Goal: Task Accomplishment & Management: Manage account settings

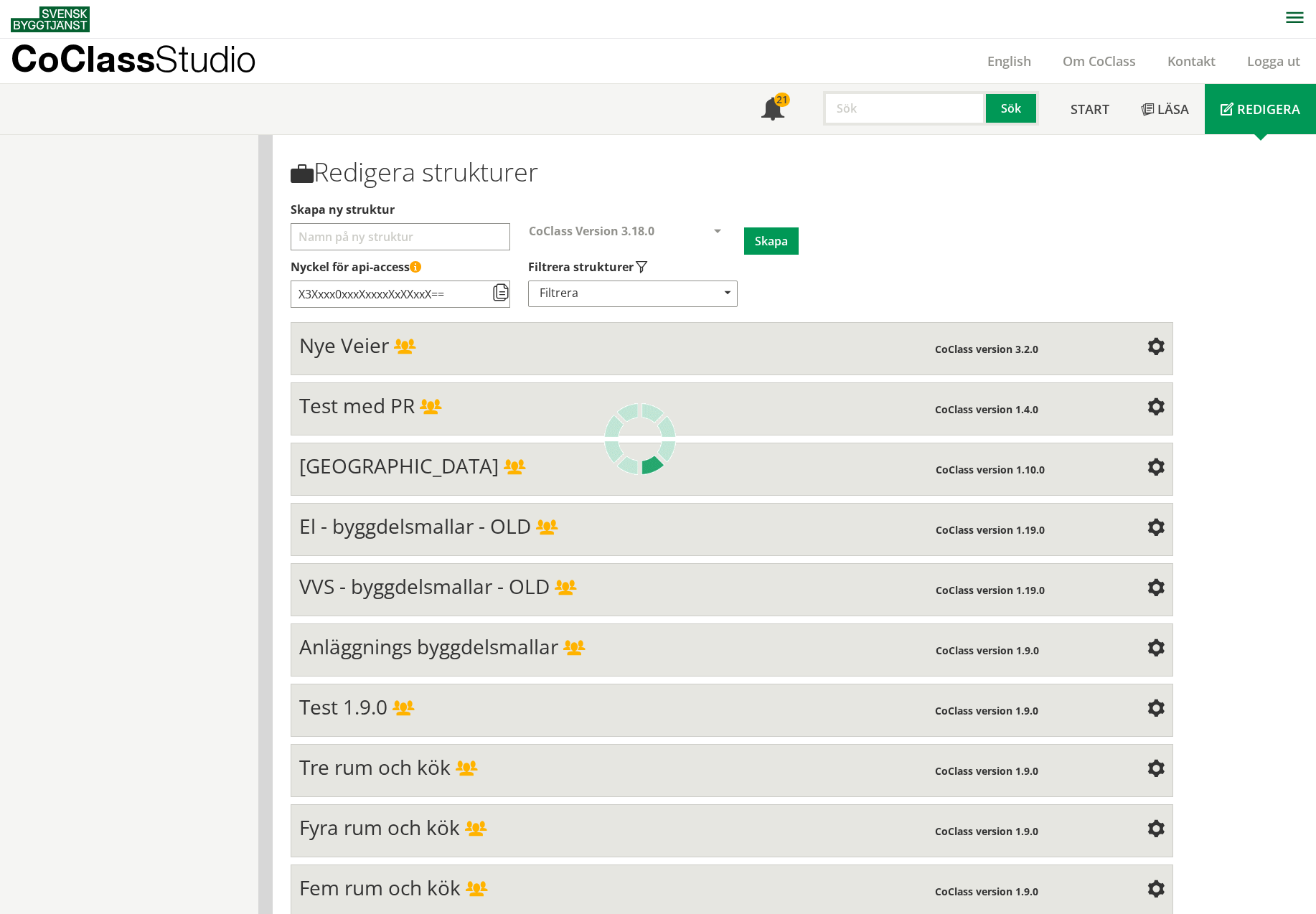
scroll to position [5863, 0]
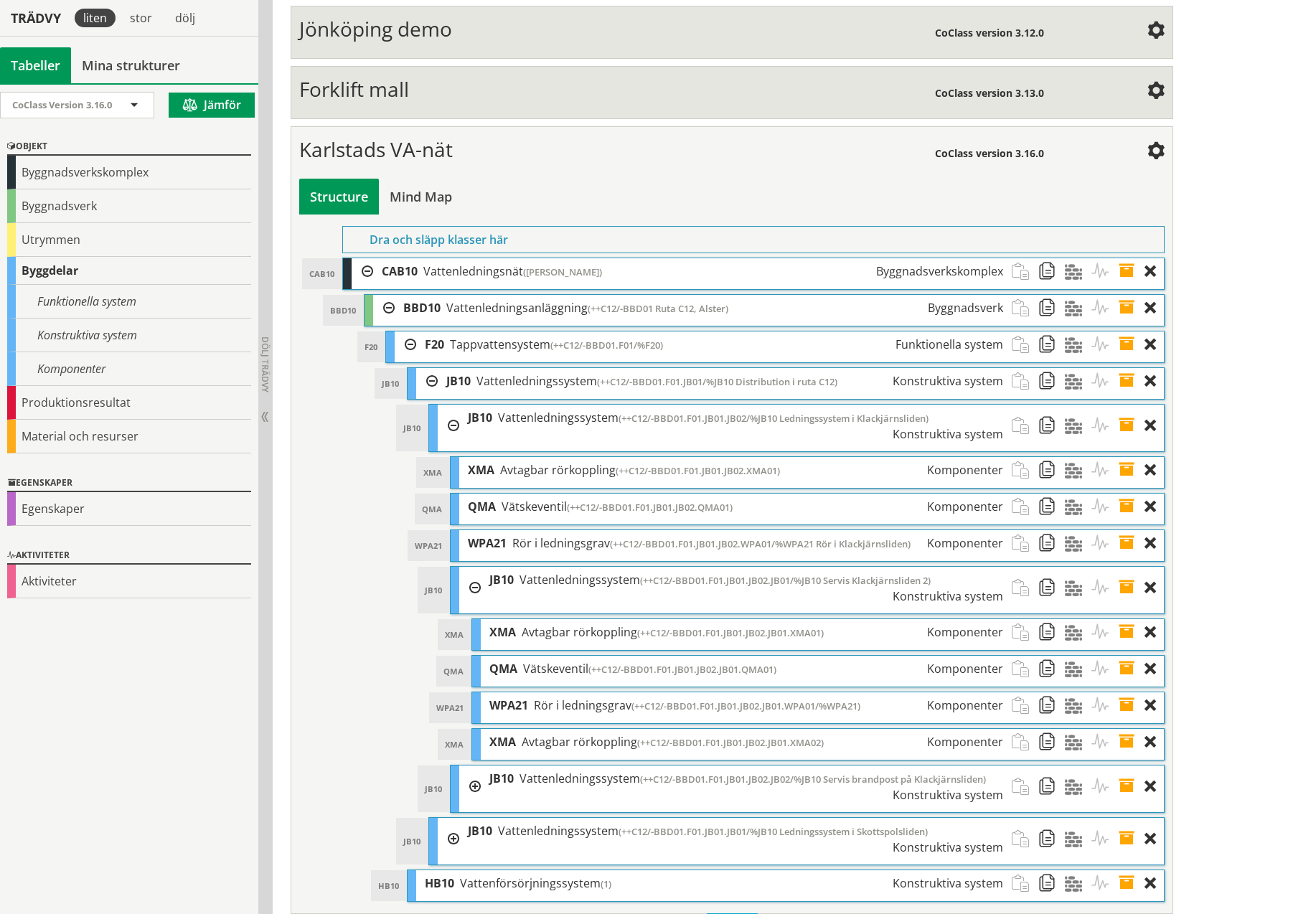
click at [1124, 619] on span at bounding box center [1131, 632] width 27 height 27
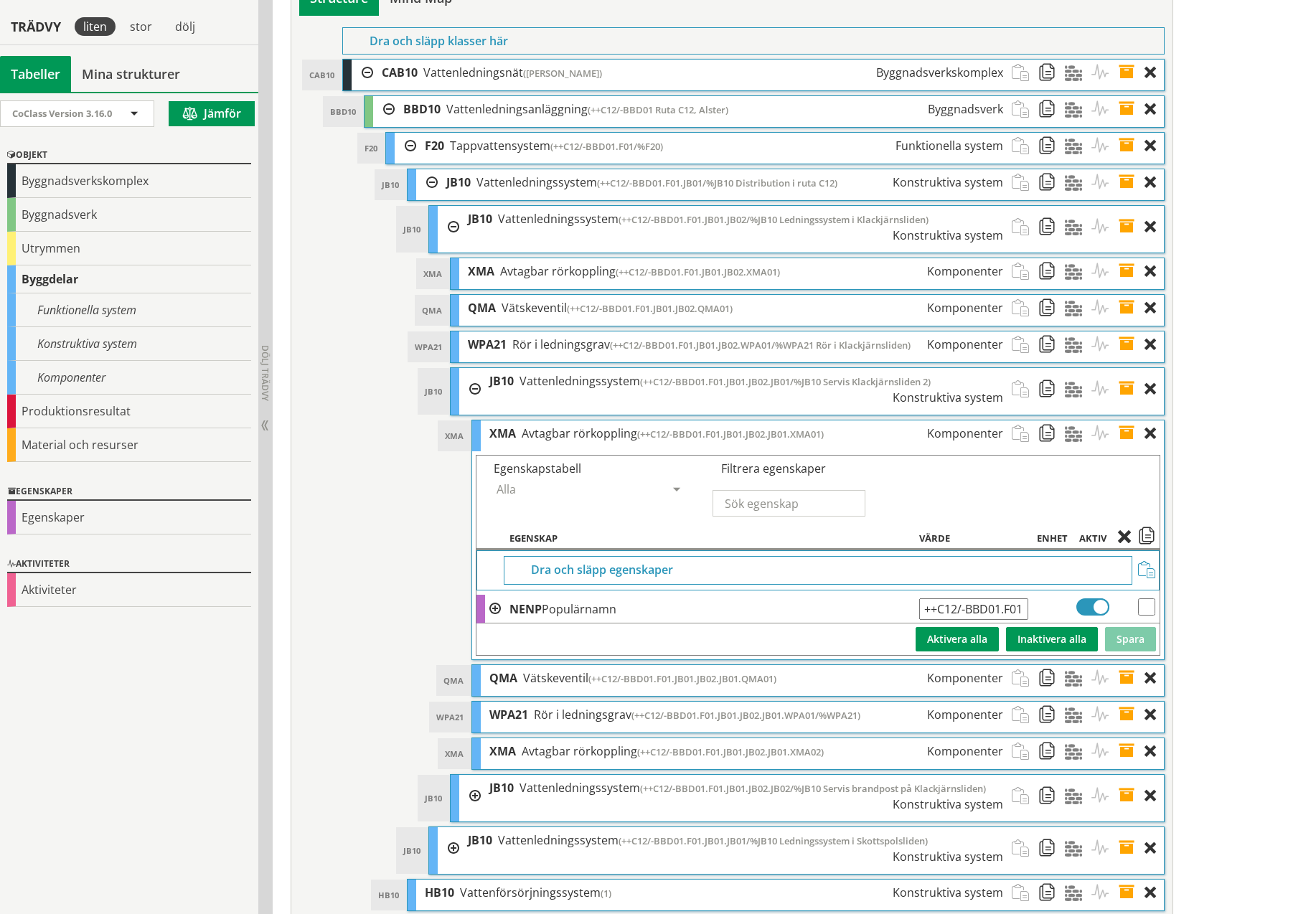
scroll to position [6071, 0]
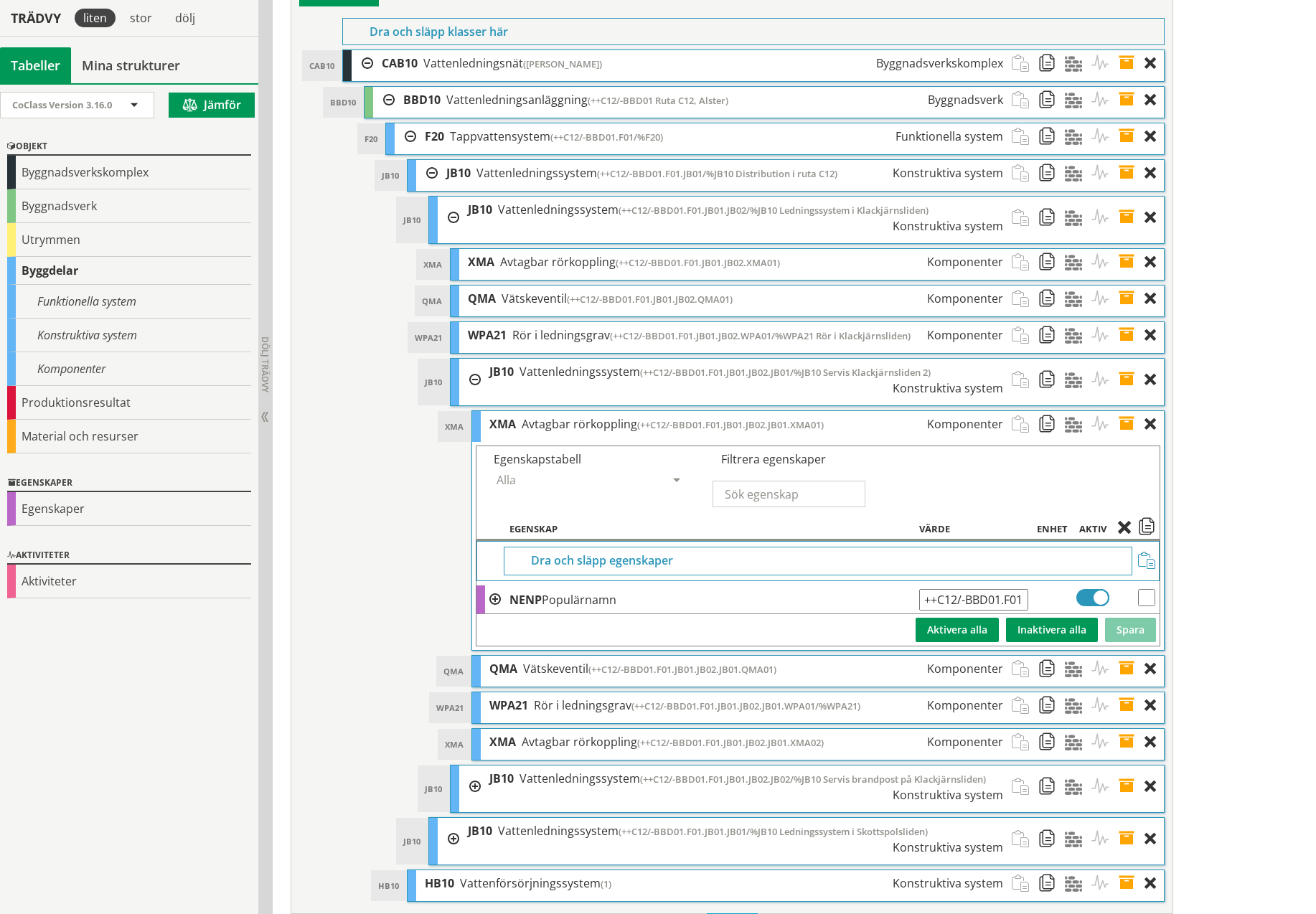
click at [1124, 359] on span at bounding box center [1131, 380] width 27 height 42
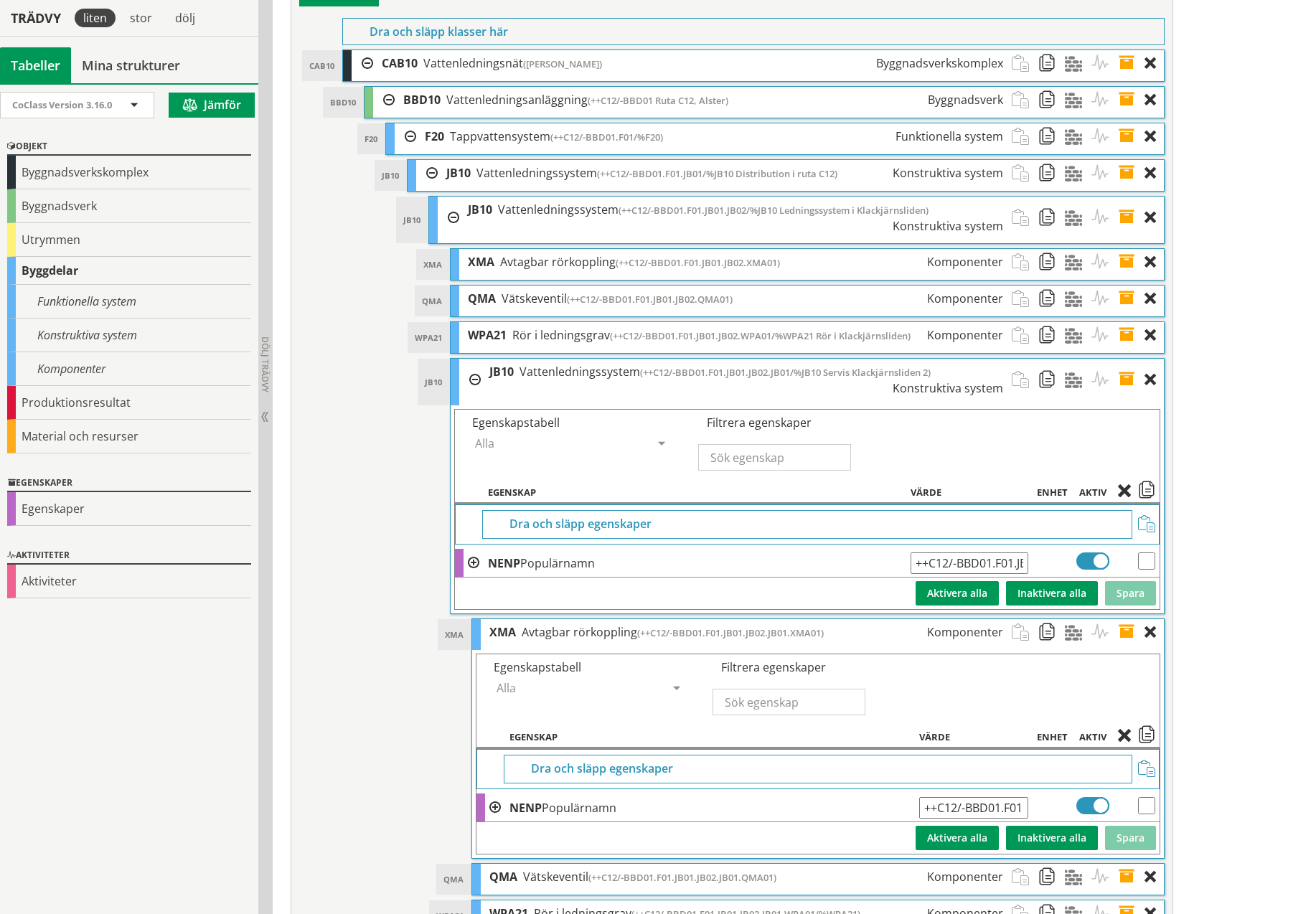
click at [1124, 359] on span at bounding box center [1131, 380] width 27 height 42
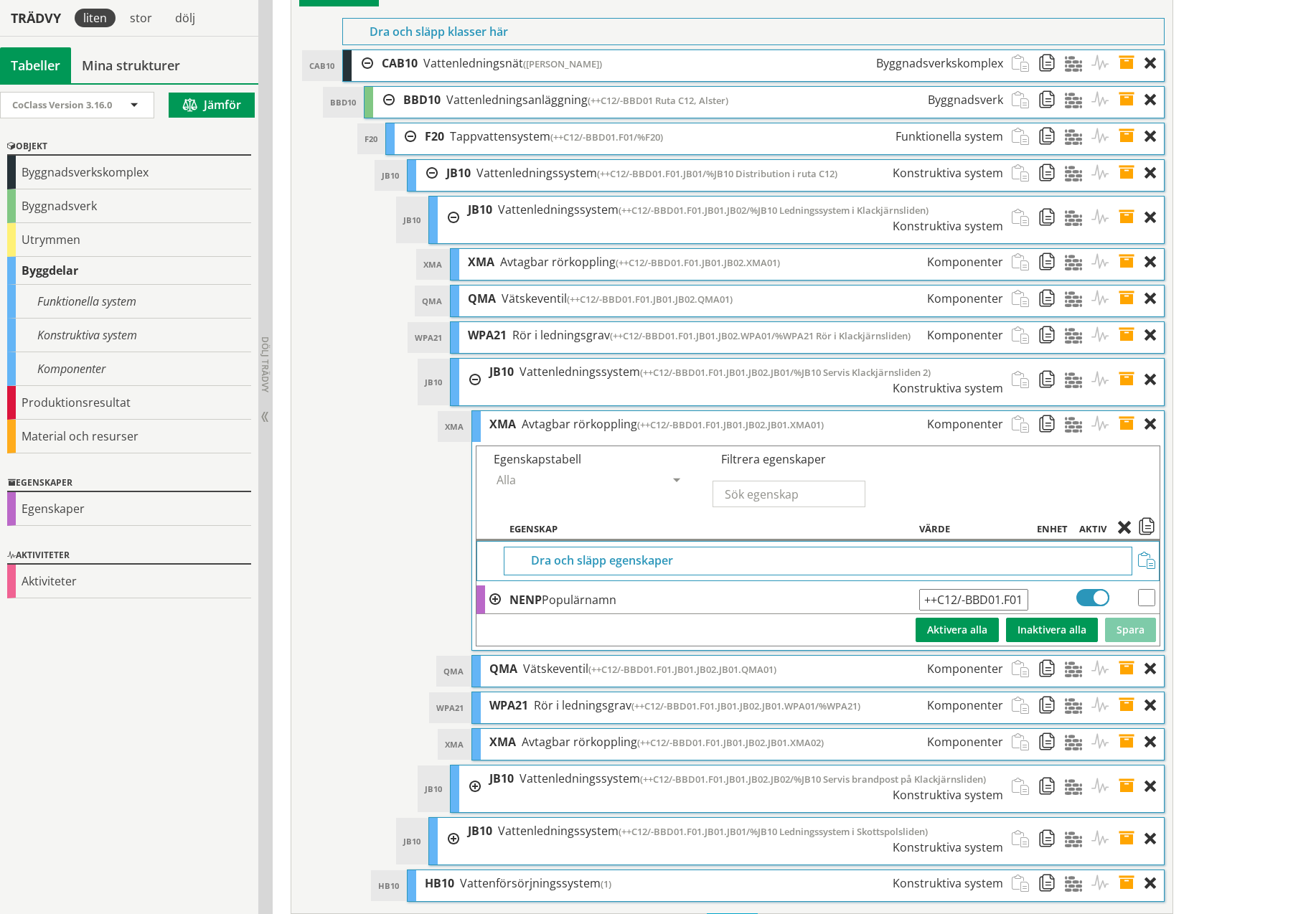
click at [1126, 411] on span at bounding box center [1131, 424] width 27 height 27
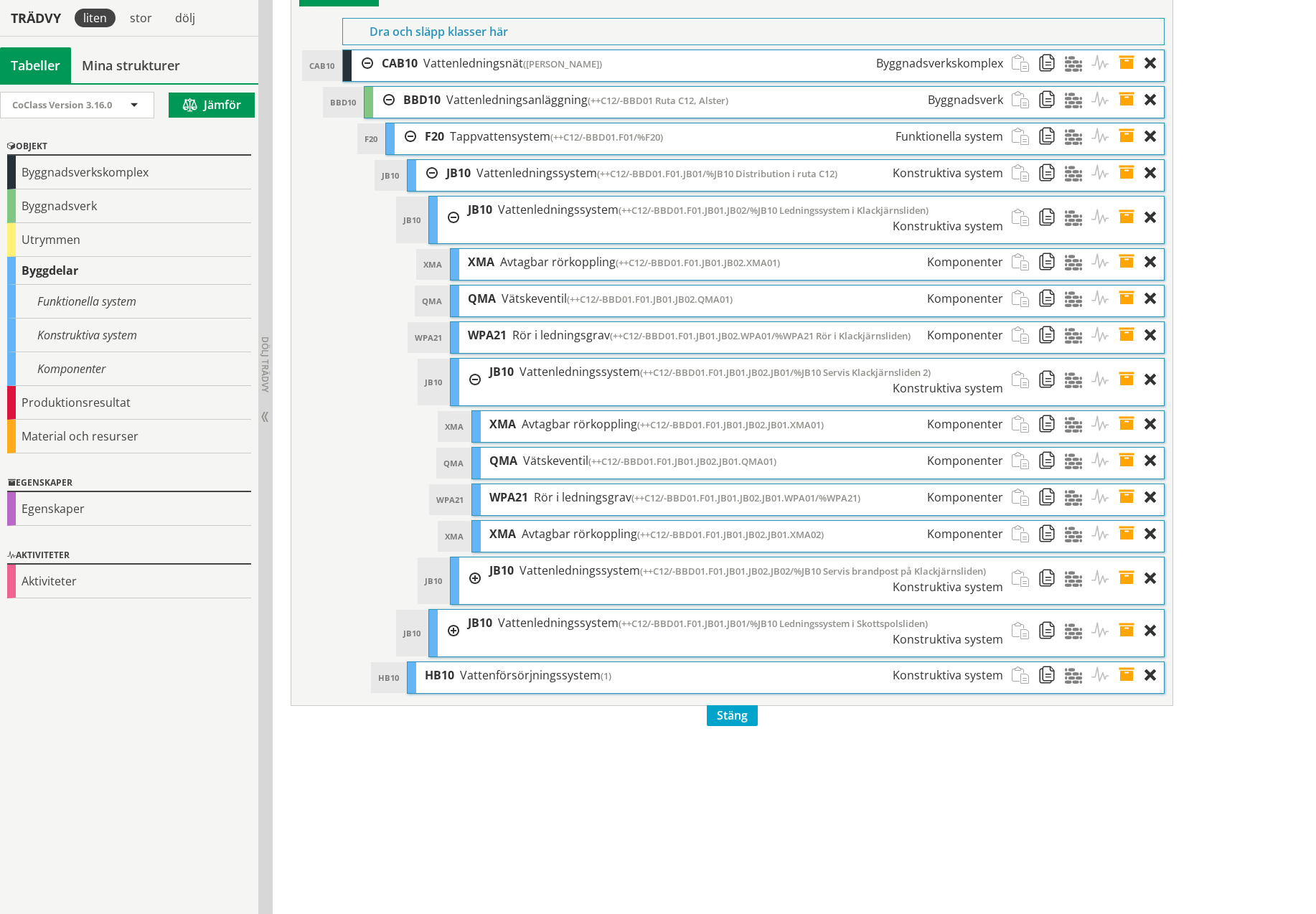
click at [1128, 448] on span at bounding box center [1131, 461] width 27 height 27
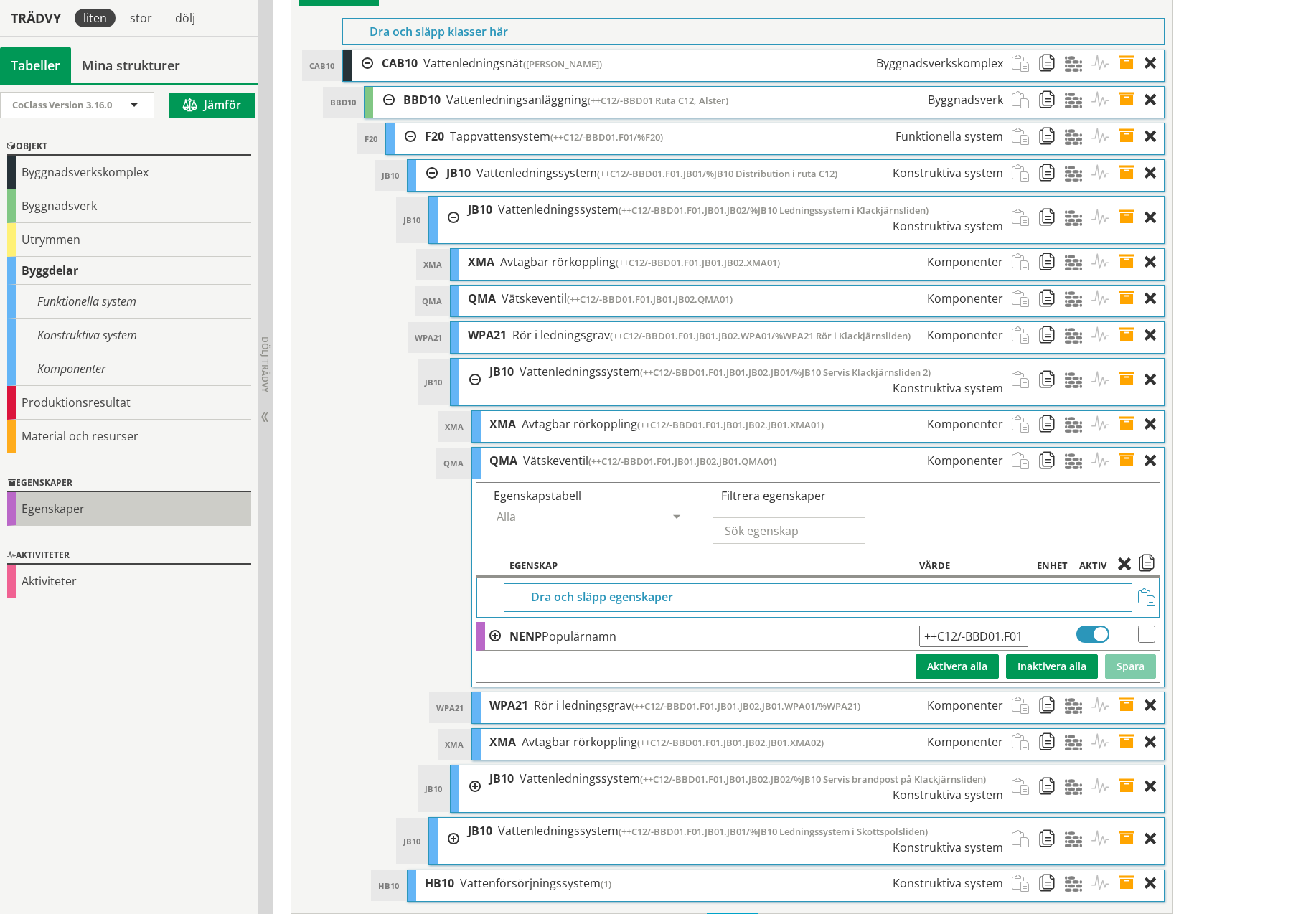
click at [77, 514] on div "Egenskaper" at bounding box center [129, 509] width 244 height 34
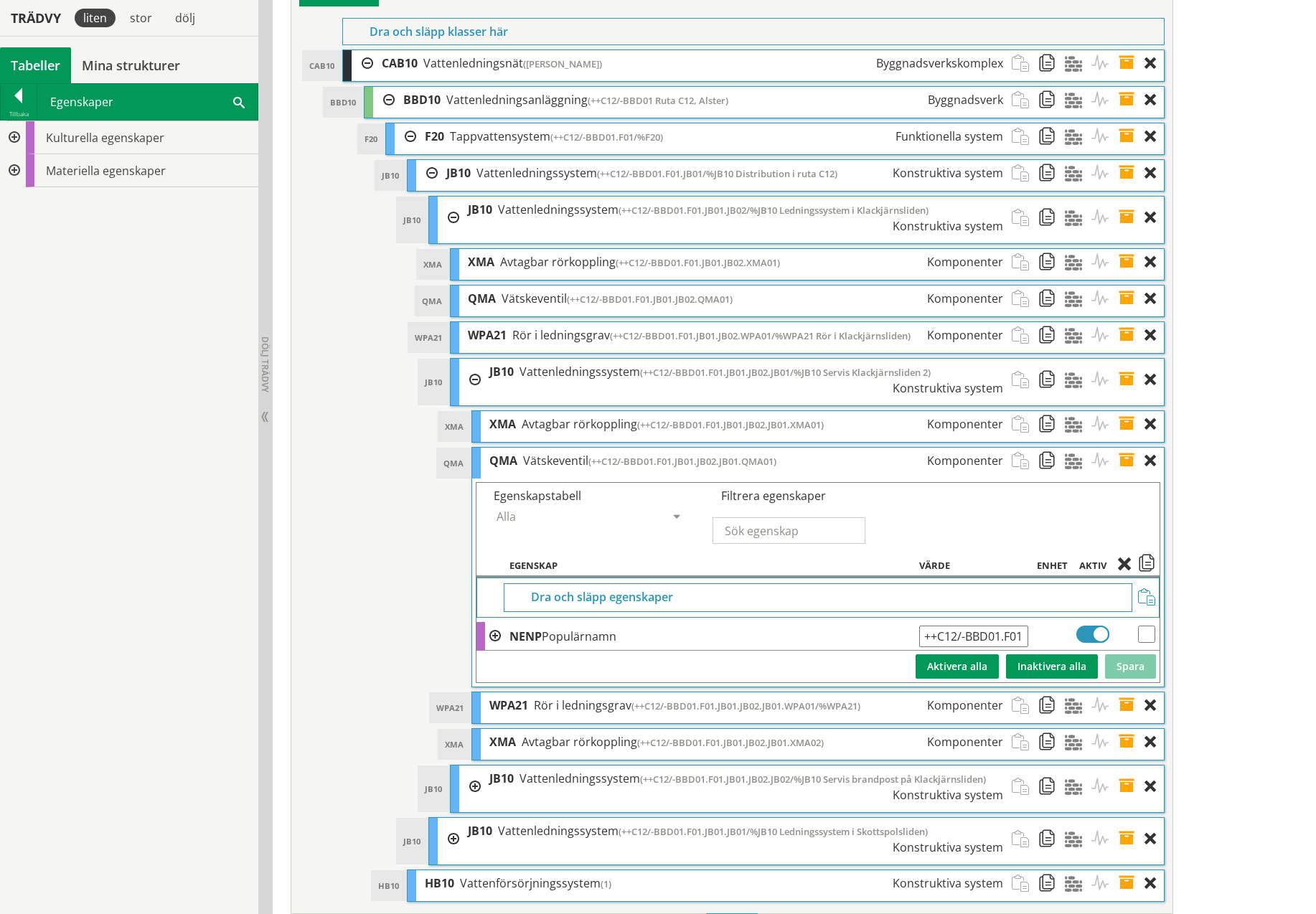
click at [17, 139] on div at bounding box center [13, 138] width 26 height 33
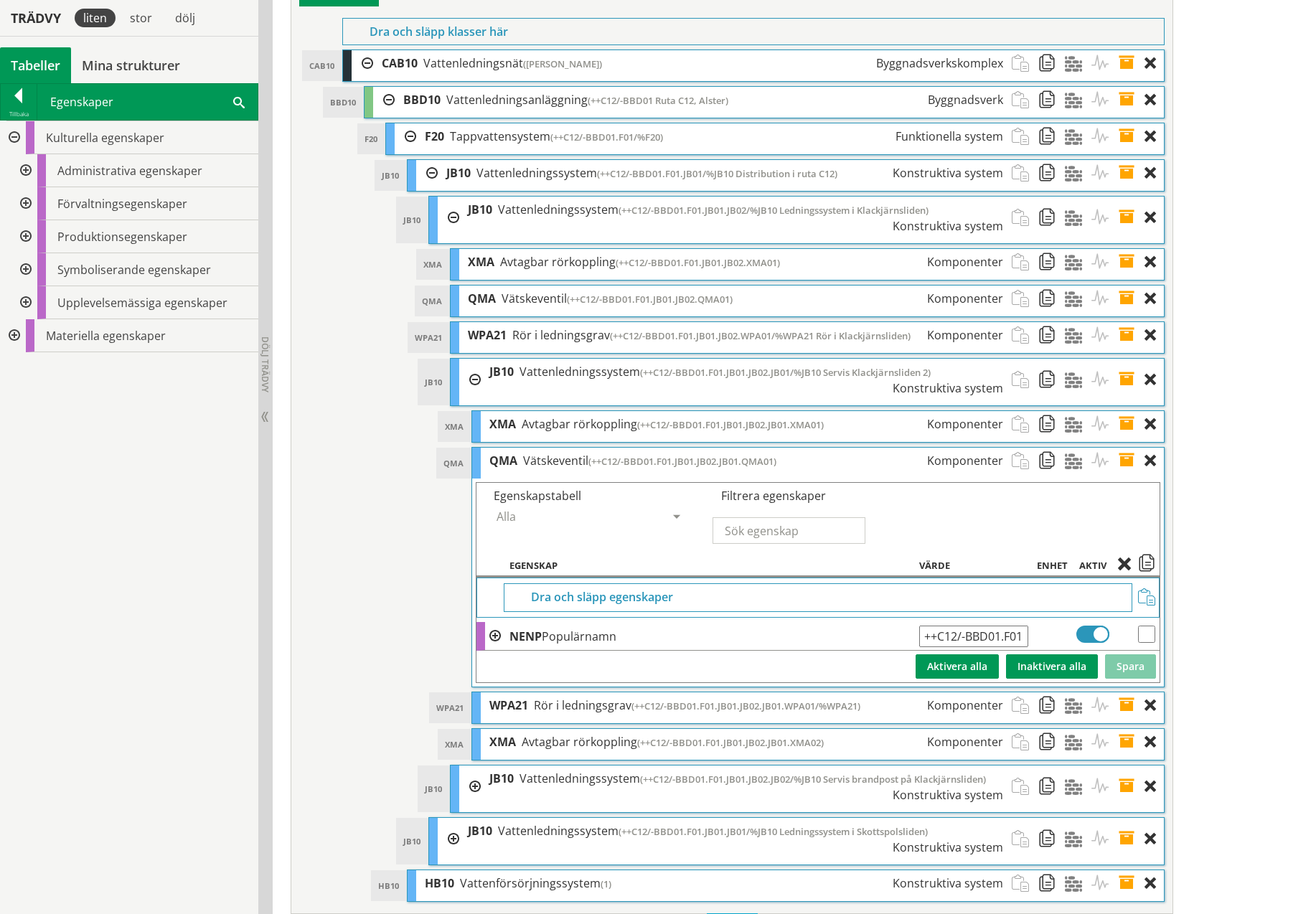
click at [24, 201] on div at bounding box center [24, 204] width 26 height 33
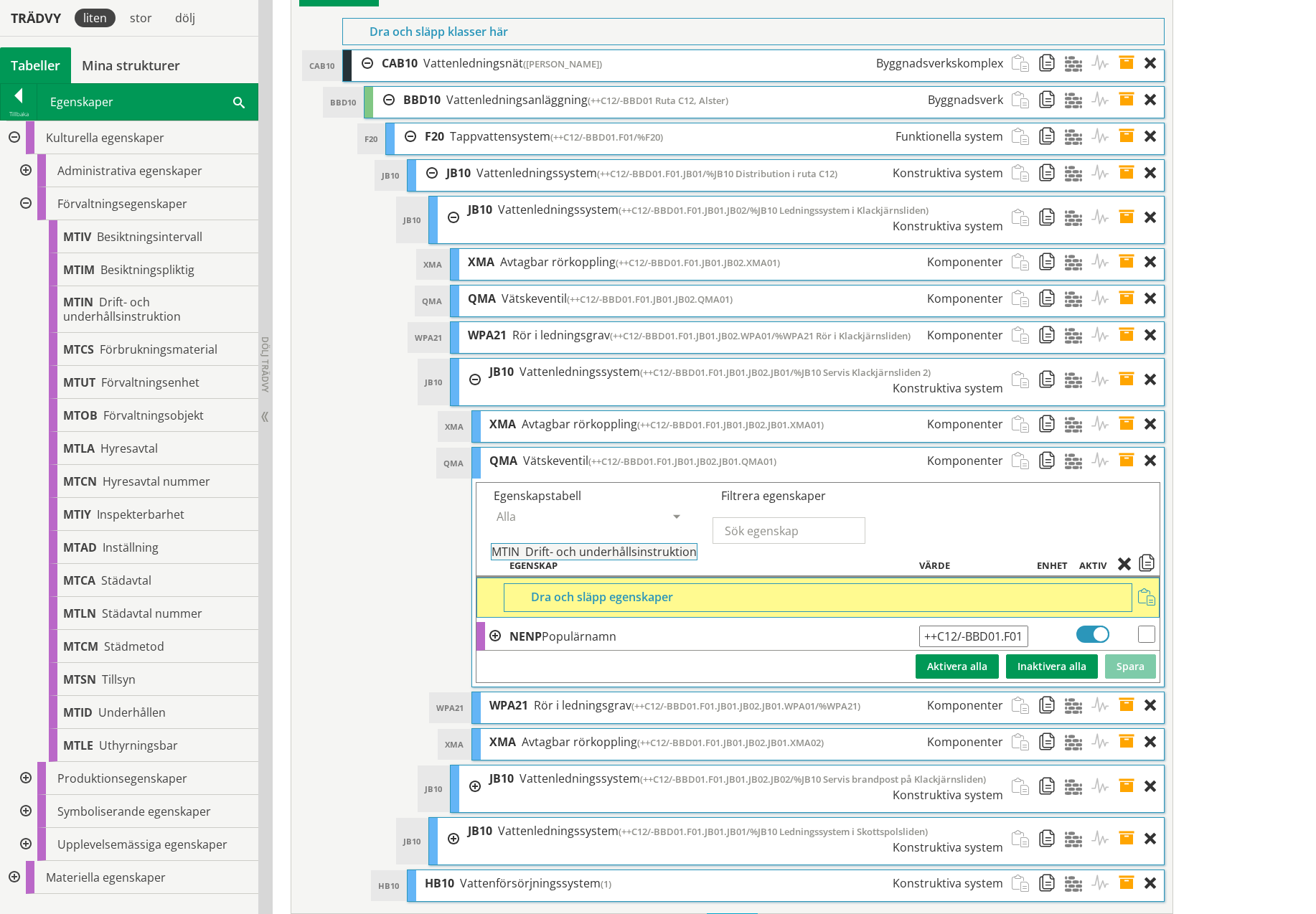
drag, startPoint x: 113, startPoint y: 307, endPoint x: 580, endPoint y: 564, distance: 533.0
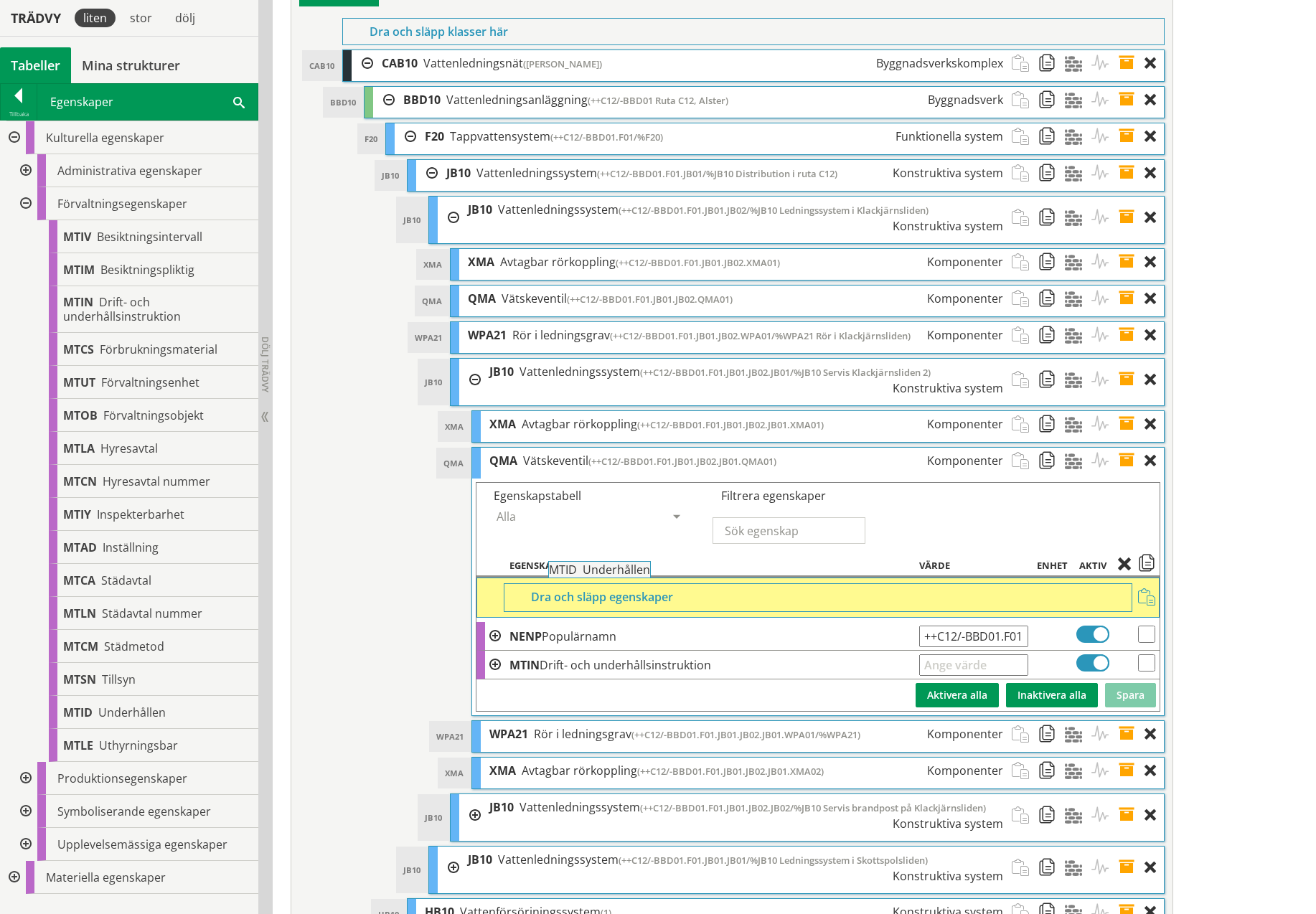
drag, startPoint x: 80, startPoint y: 708, endPoint x: 606, endPoint y: 575, distance: 542.6
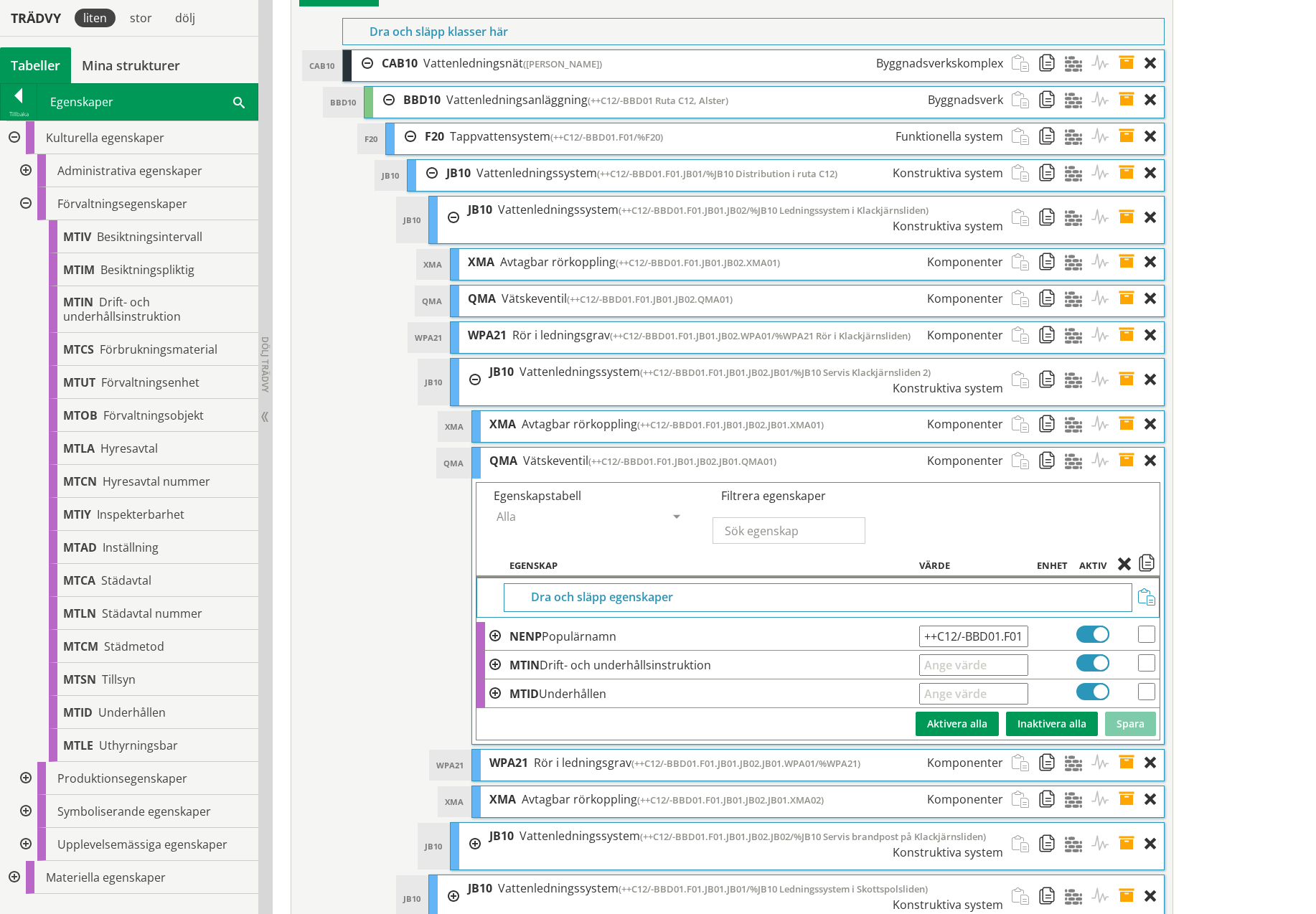
click at [964, 683] on input "text" at bounding box center [974, 694] width 109 height 22
type input "[DATE]"
click at [1128, 712] on button "Spara" at bounding box center [1130, 724] width 51 height 24
click at [984, 654] on input "text" at bounding box center [974, 665] width 109 height 22
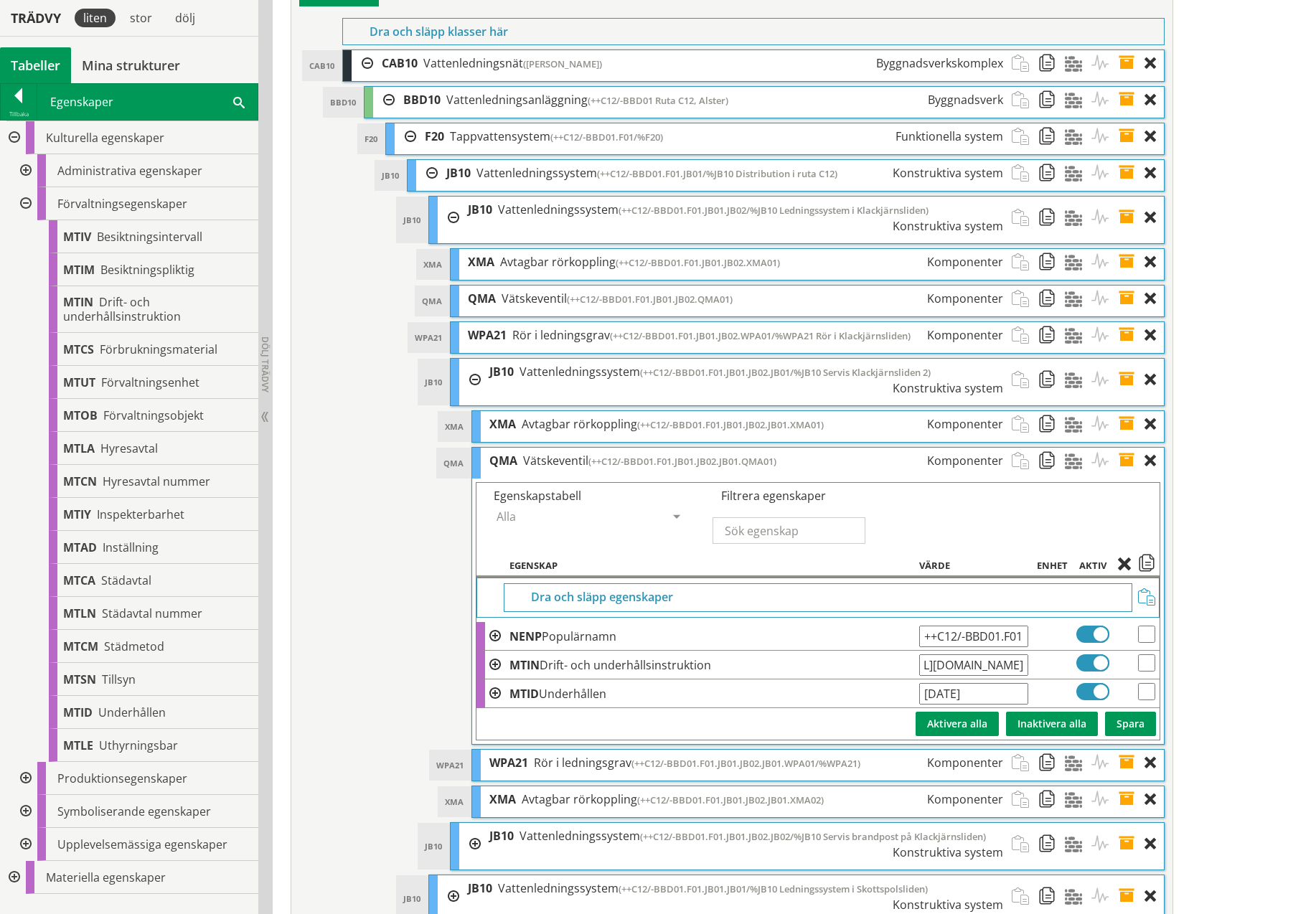
type input "[URL][DOMAIN_NAME]"
click at [1148, 712] on button "Spara" at bounding box center [1130, 724] width 51 height 24
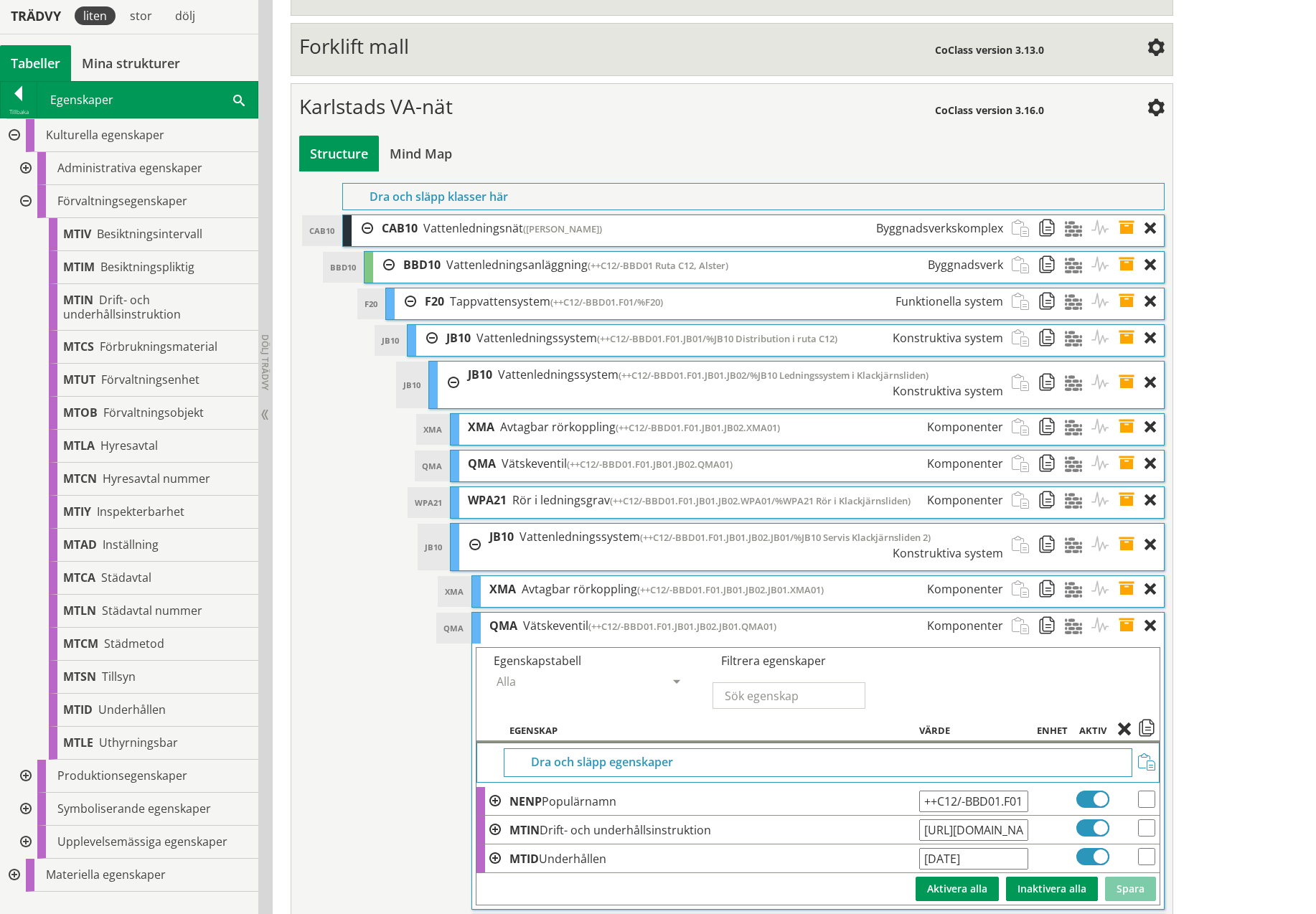
scroll to position [5910, 0]
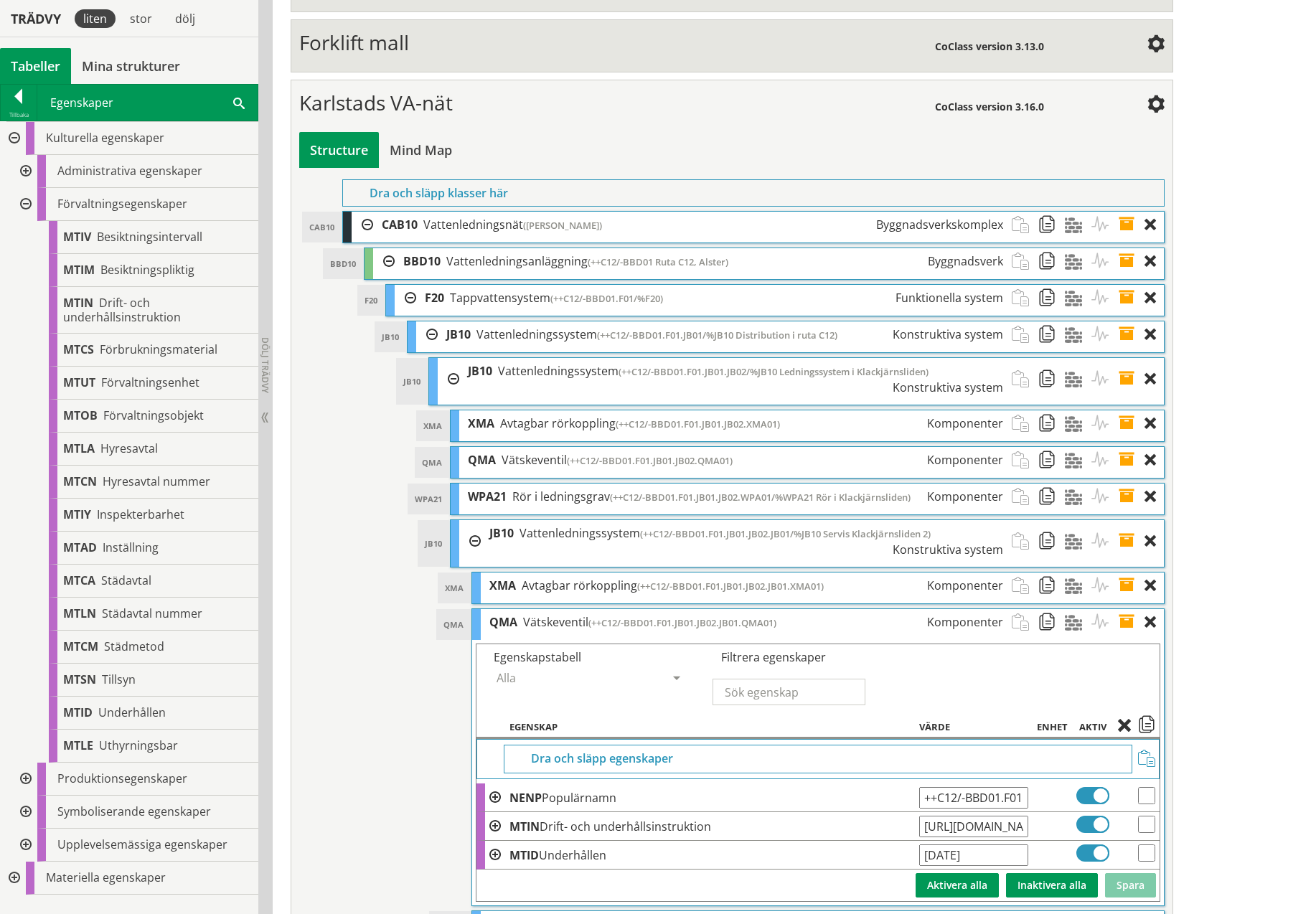
click at [27, 203] on div at bounding box center [24, 204] width 26 height 33
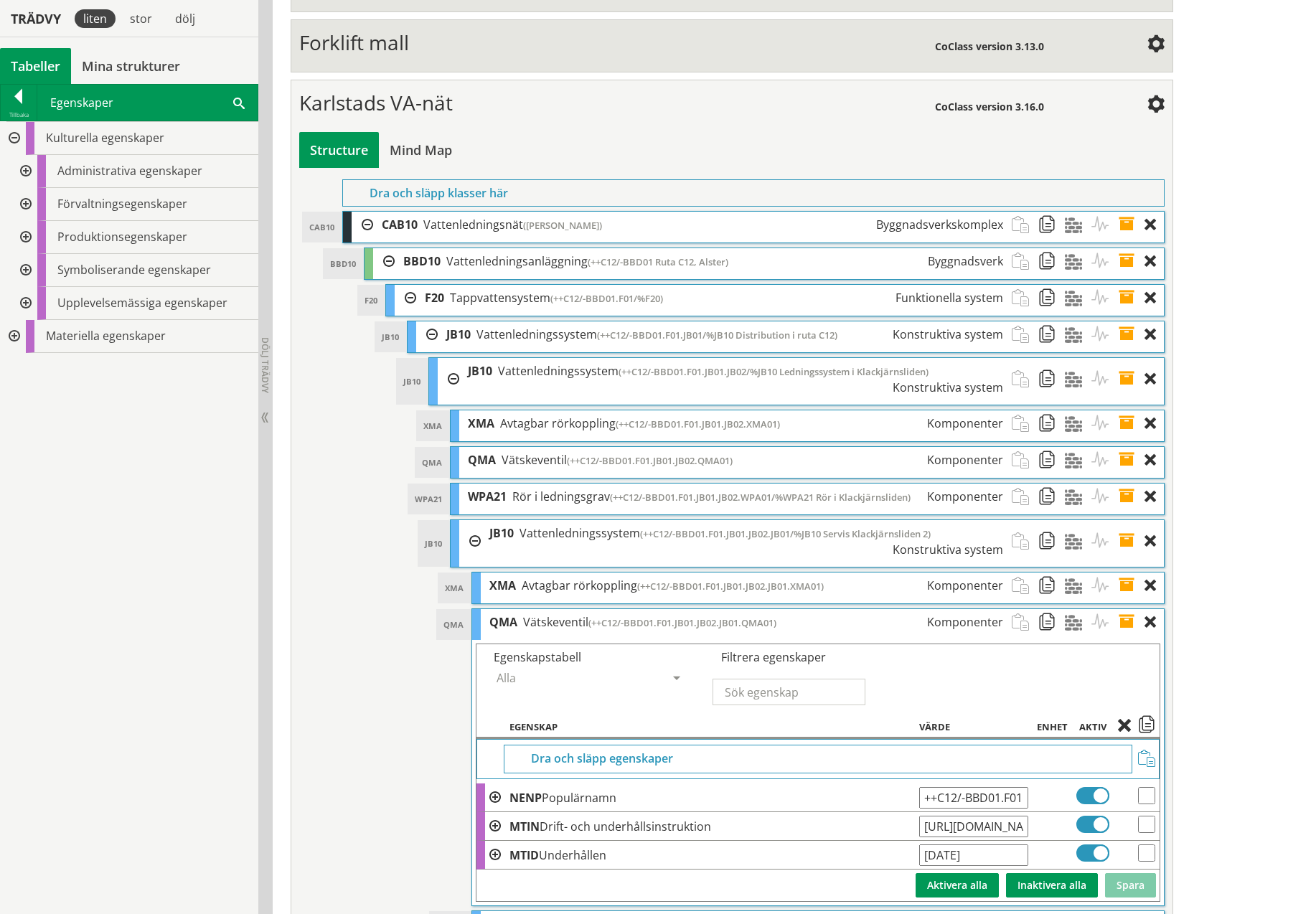
click at [17, 334] on div at bounding box center [13, 337] width 26 height 33
click at [237, 103] on span at bounding box center [239, 102] width 12 height 15
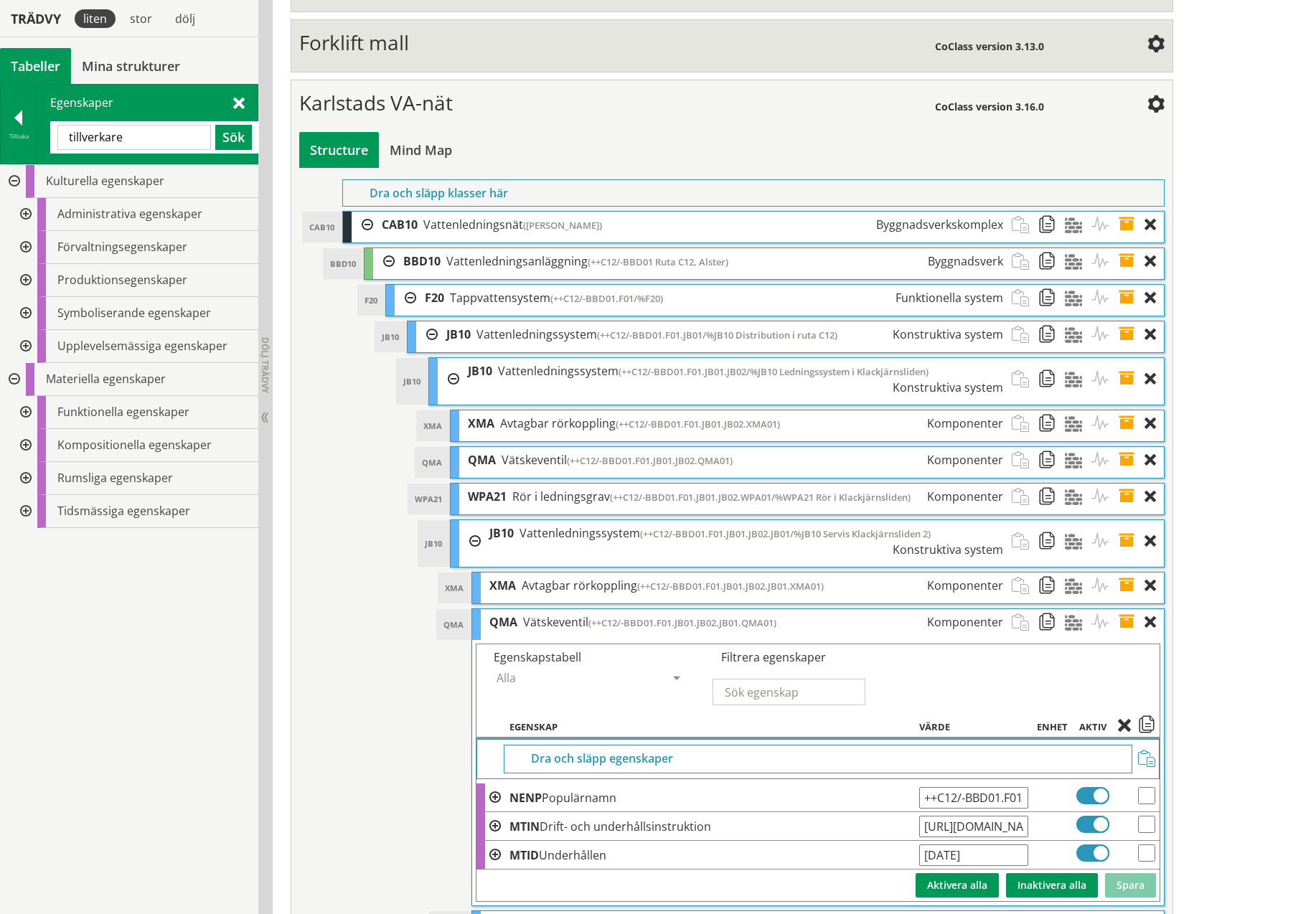
type input "tillverkare"
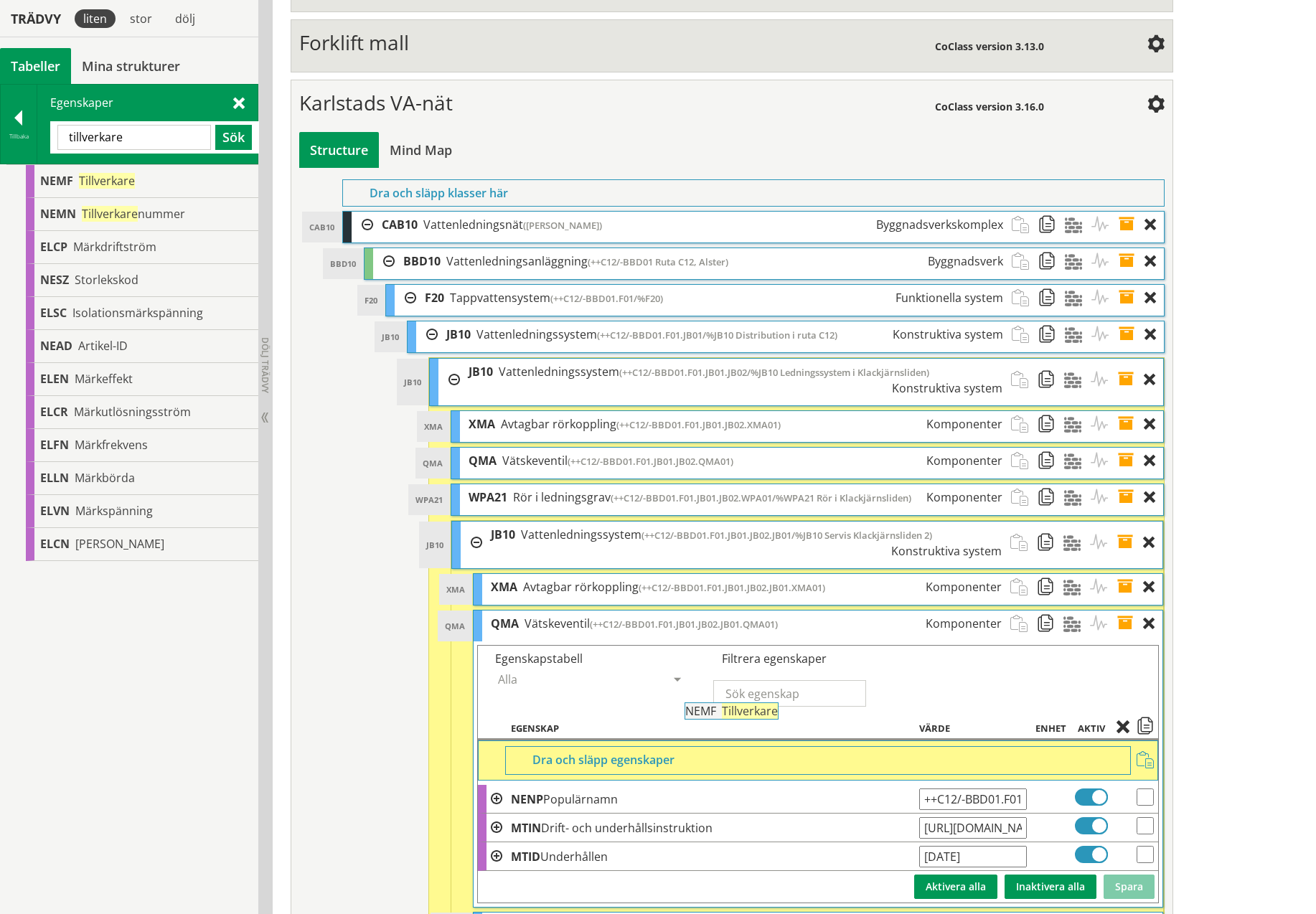
drag, startPoint x: 72, startPoint y: 180, endPoint x: 757, endPoint y: 718, distance: 871.0
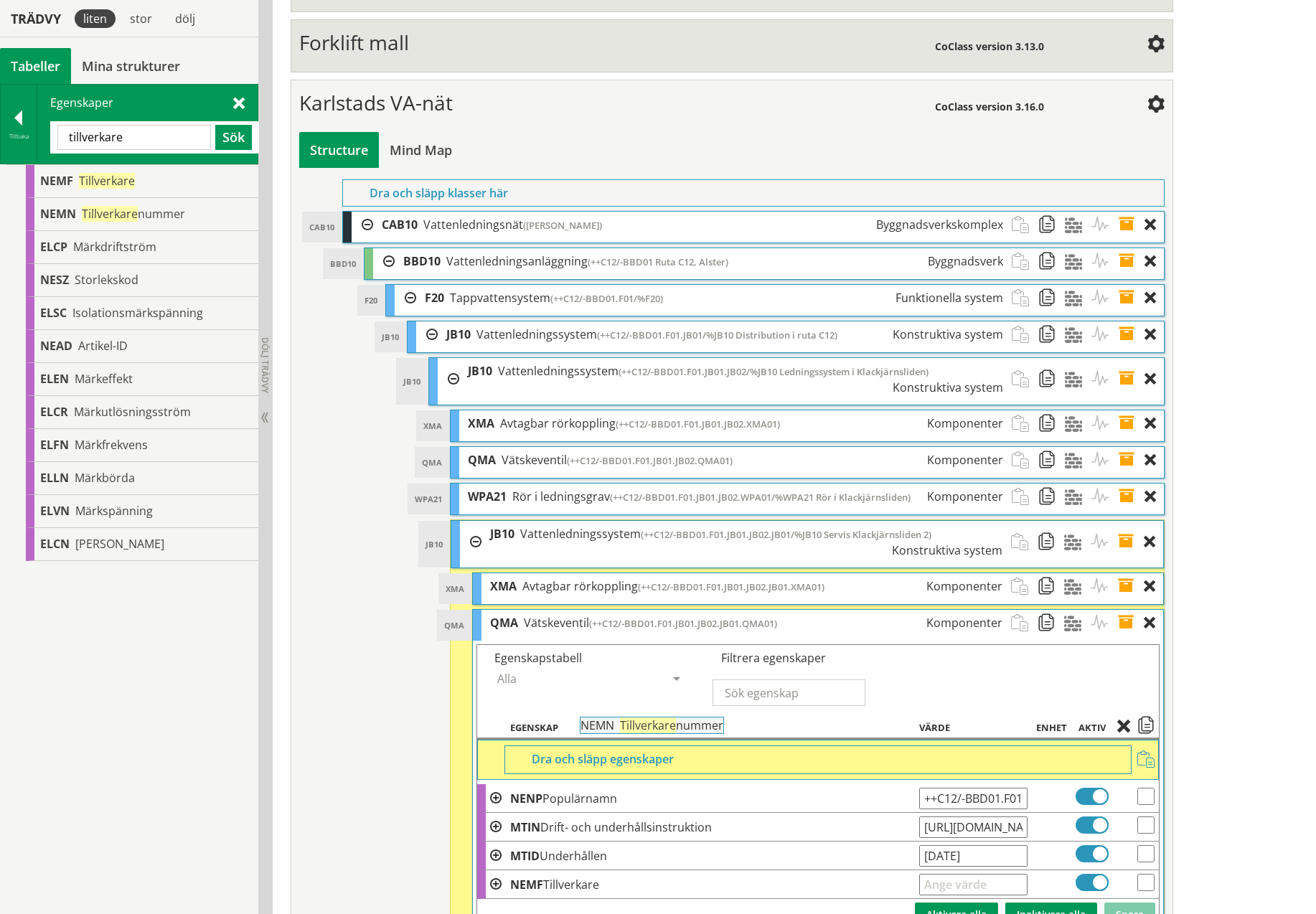
drag, startPoint x: 66, startPoint y: 211, endPoint x: 646, endPoint y: 731, distance: 779.0
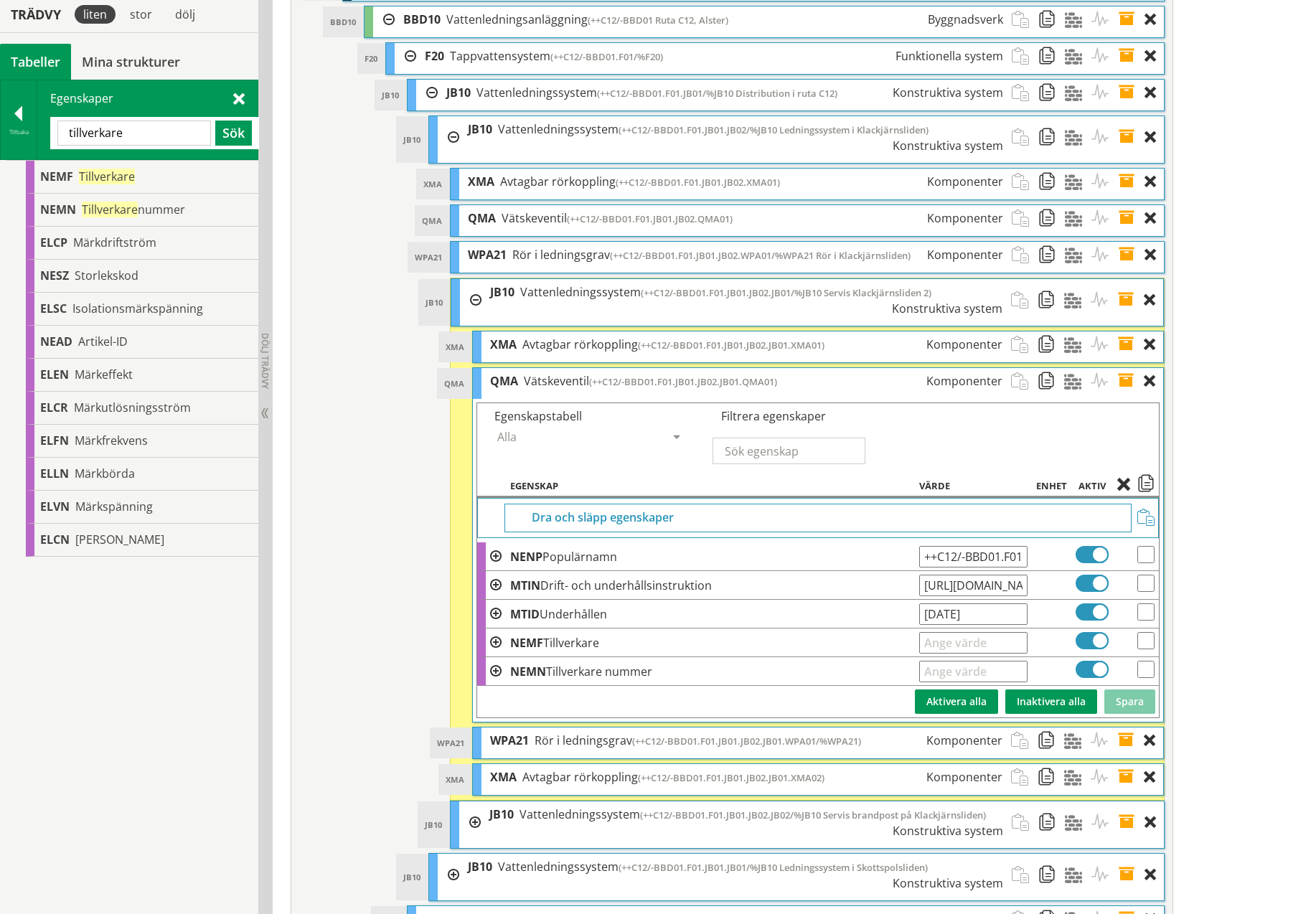
scroll to position [6155, 0]
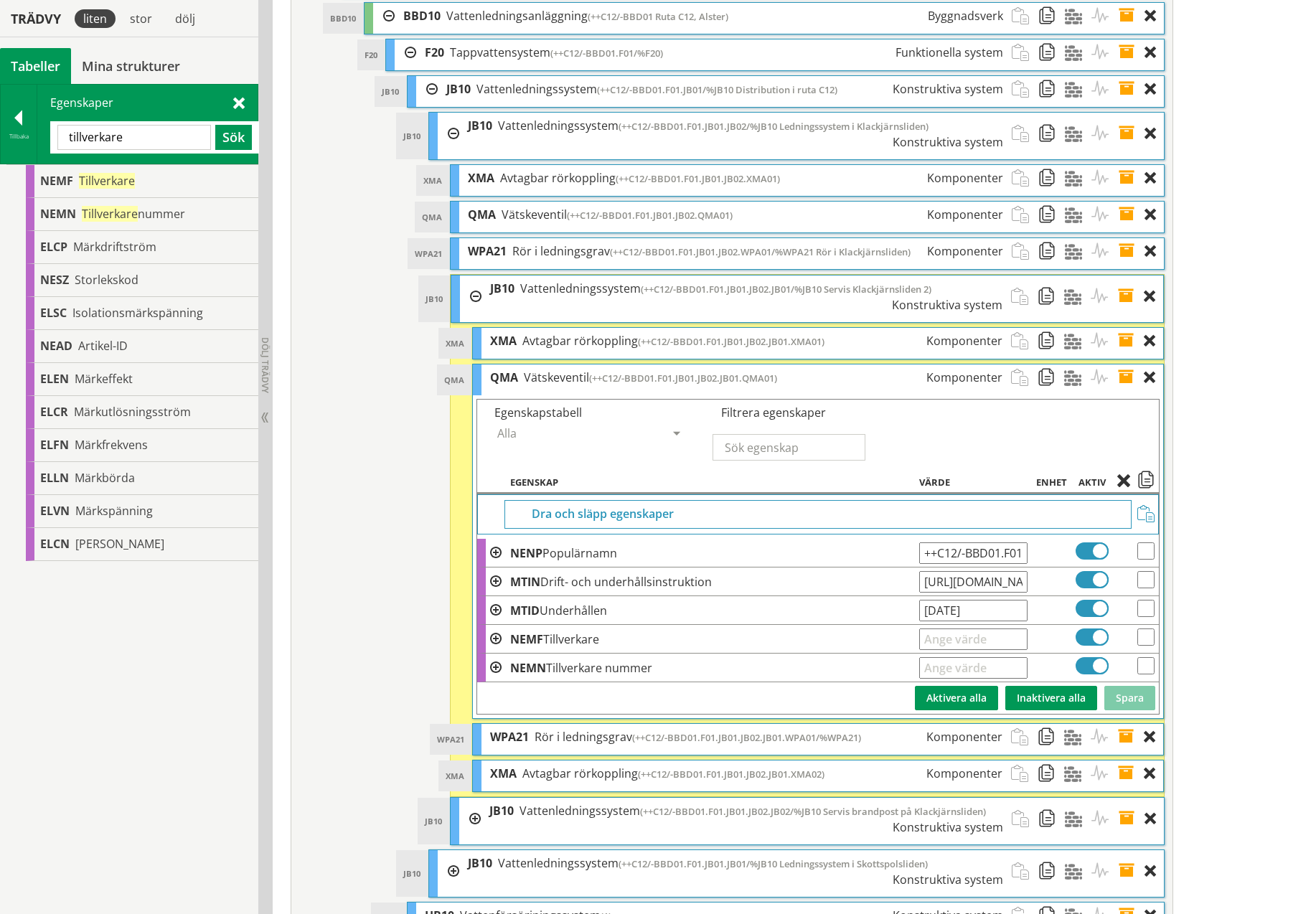
click at [949, 629] on input "text" at bounding box center [973, 639] width 109 height 22
type input "V"
type input "Acme VA AB"
click at [984, 657] on input "text" at bounding box center [973, 668] width 109 height 22
type input "12345-6"
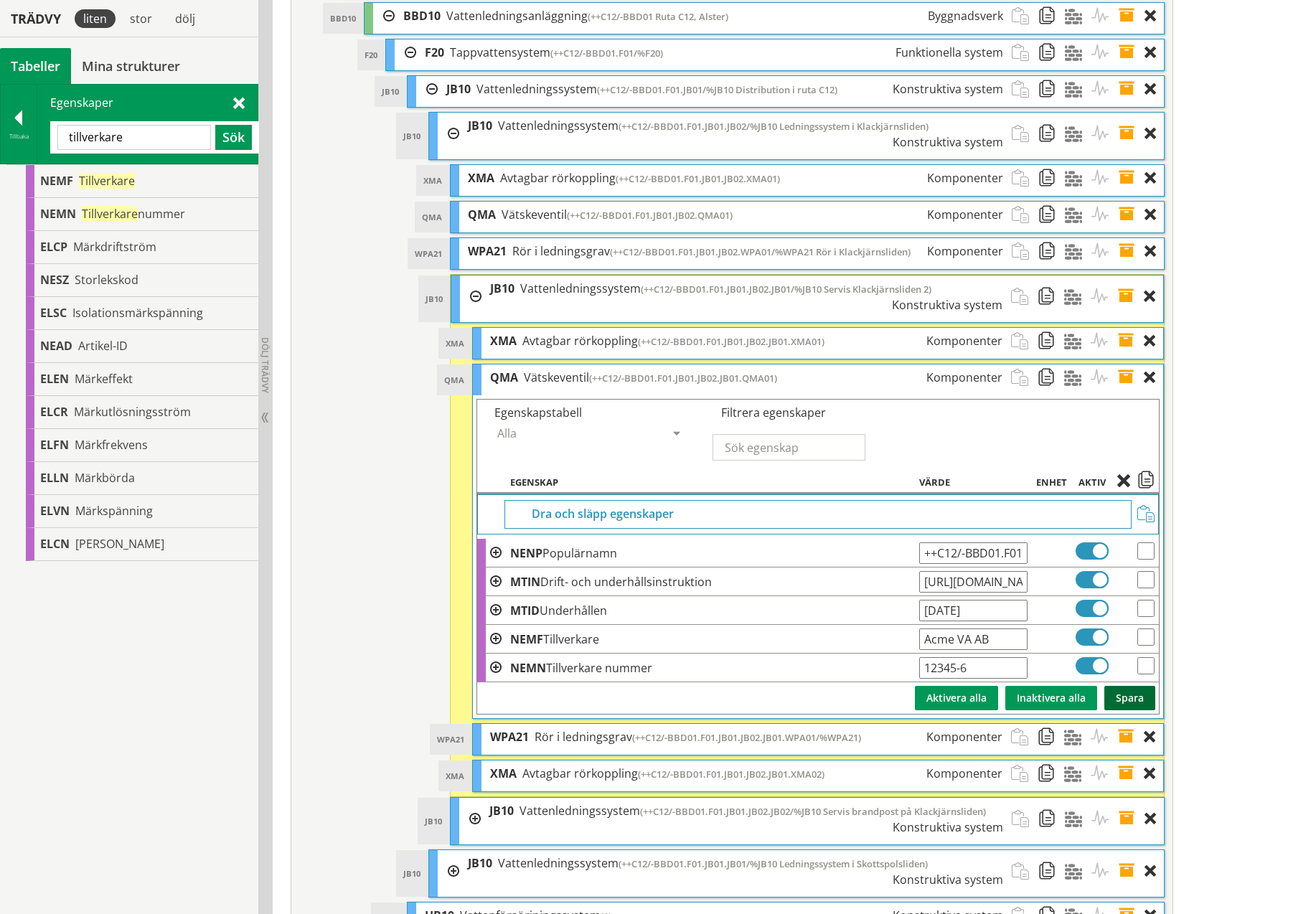
click at [1136, 686] on button "Spara" at bounding box center [1130, 698] width 51 height 24
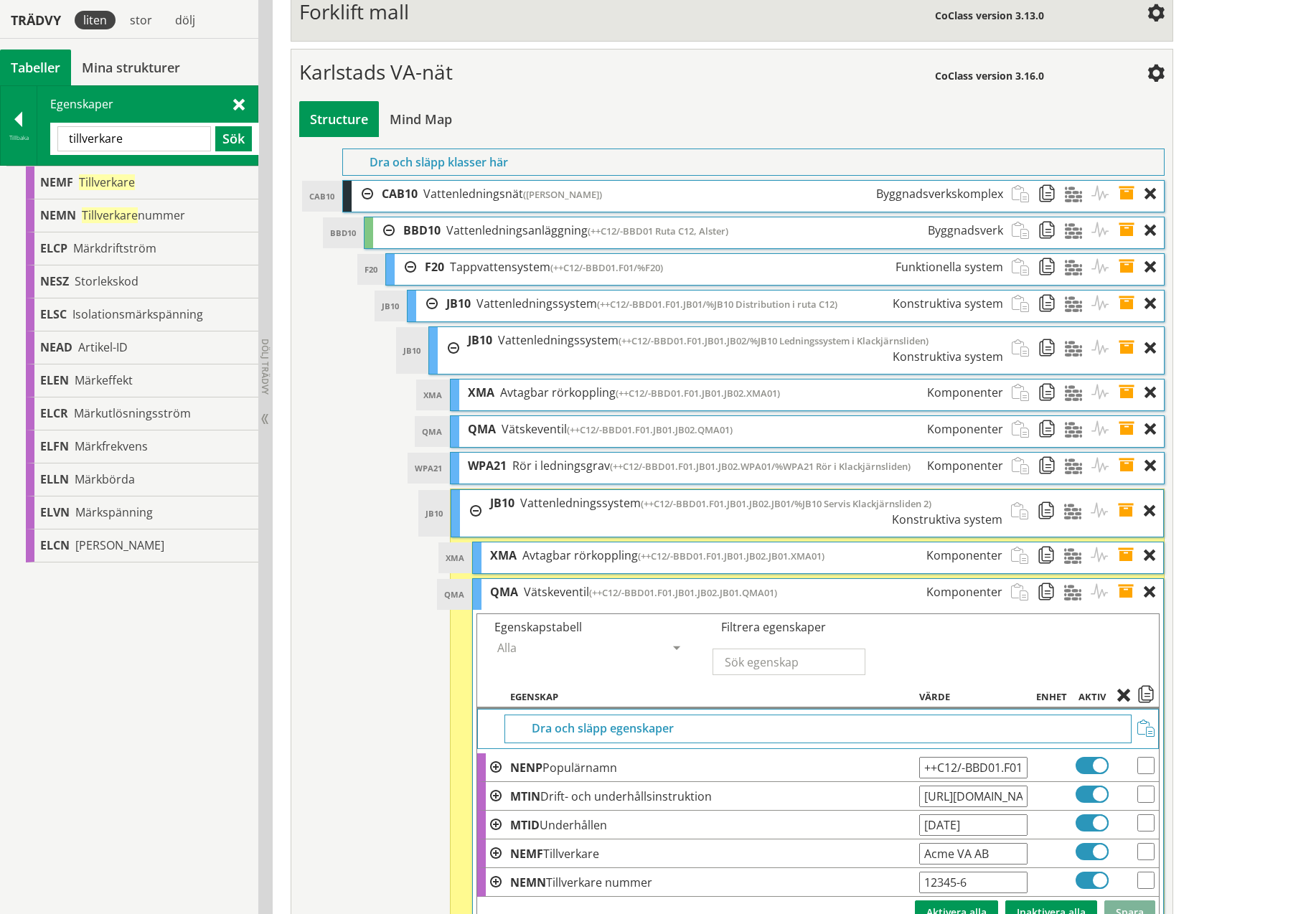
scroll to position [5941, 0]
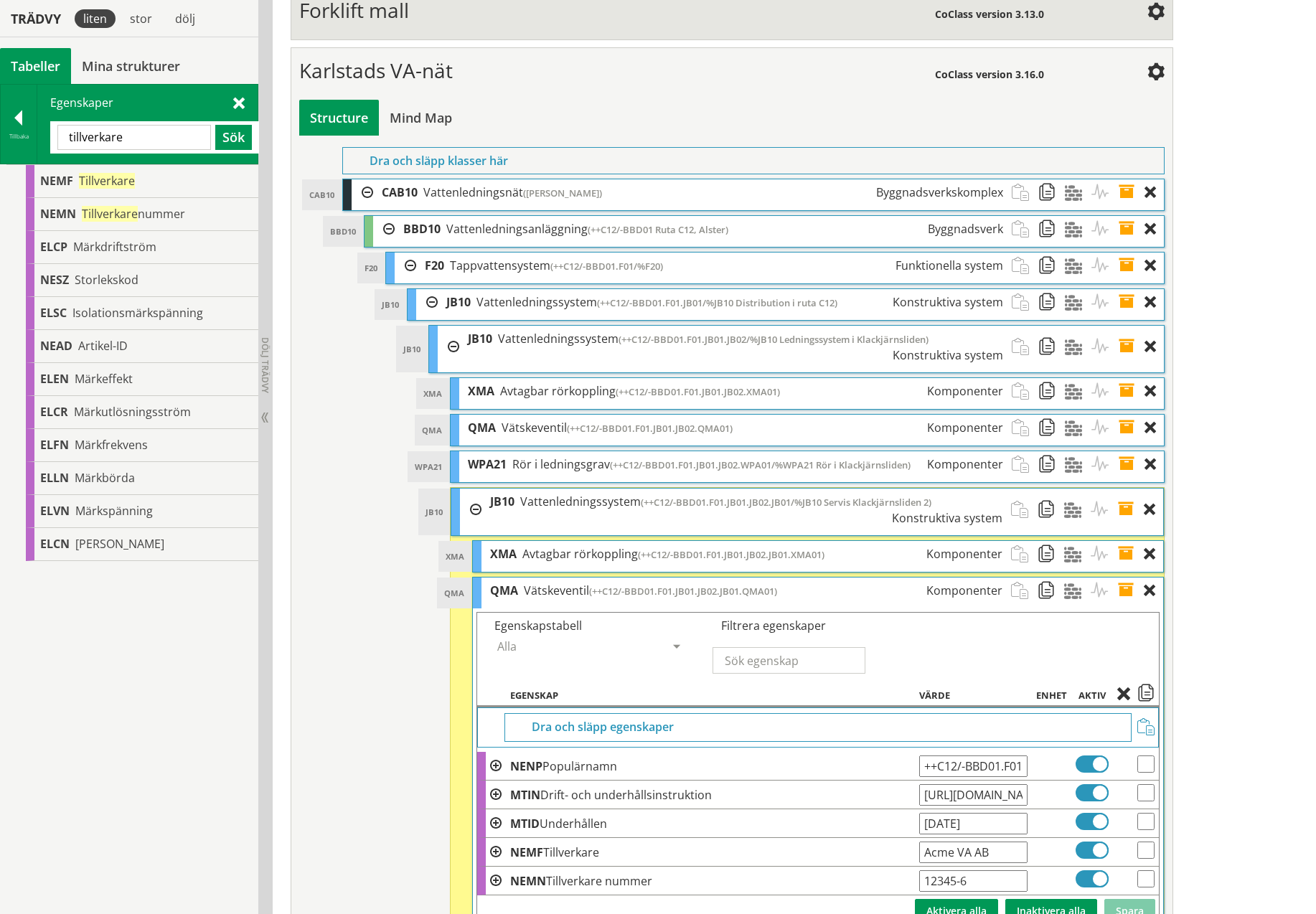
click at [577, 147] on div "Dra och släpp klasser här" at bounding box center [753, 161] width 822 height 27
click at [490, 577] on div "QMA Vätskeventil (++C12/-BBD01.F01.JB01.JB02.JB01.QMA01) Komponenter" at bounding box center [746, 590] width 529 height 27
click at [1123, 577] on span at bounding box center [1130, 590] width 27 height 27
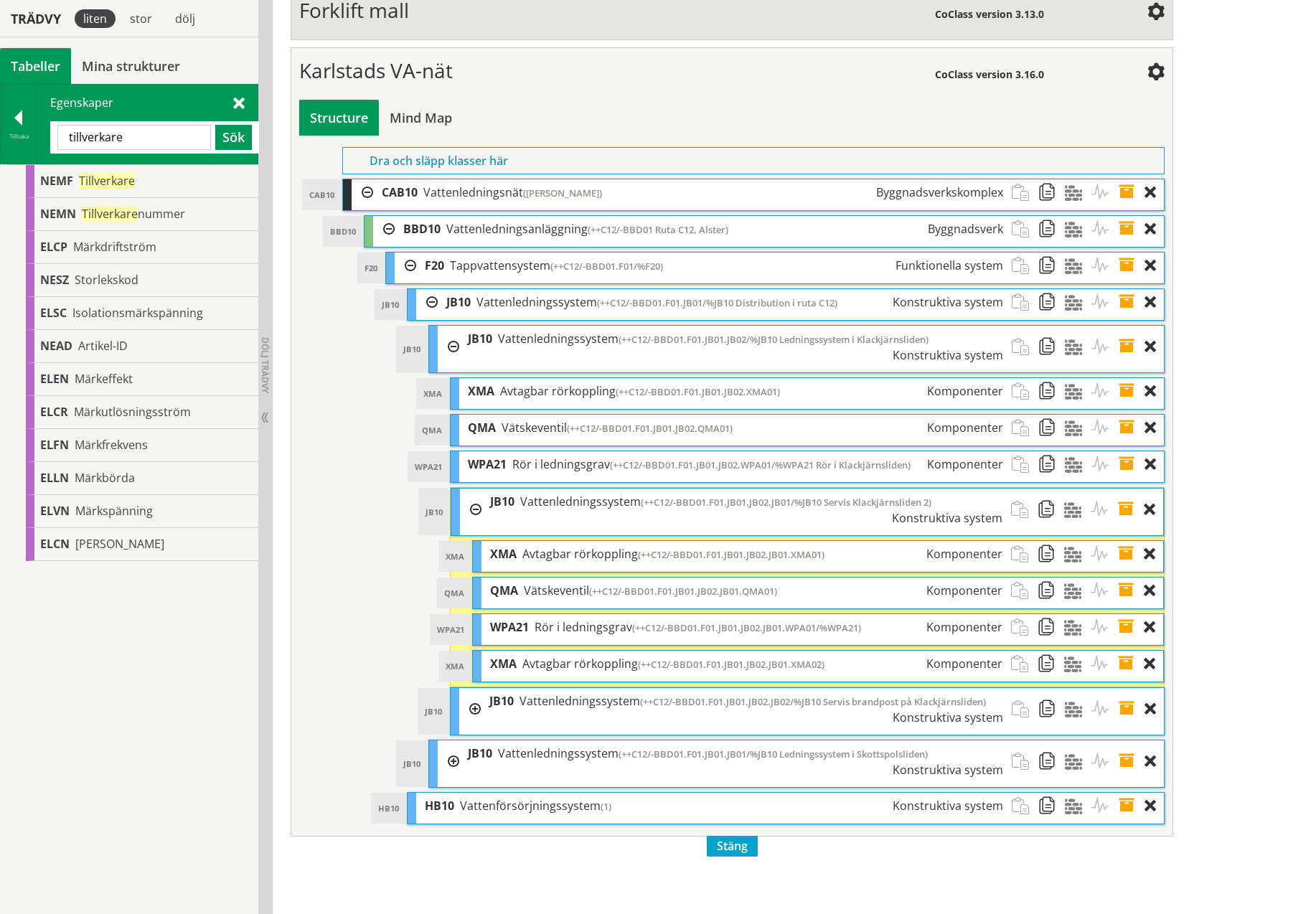
click at [239, 104] on span at bounding box center [239, 102] width 12 height 15
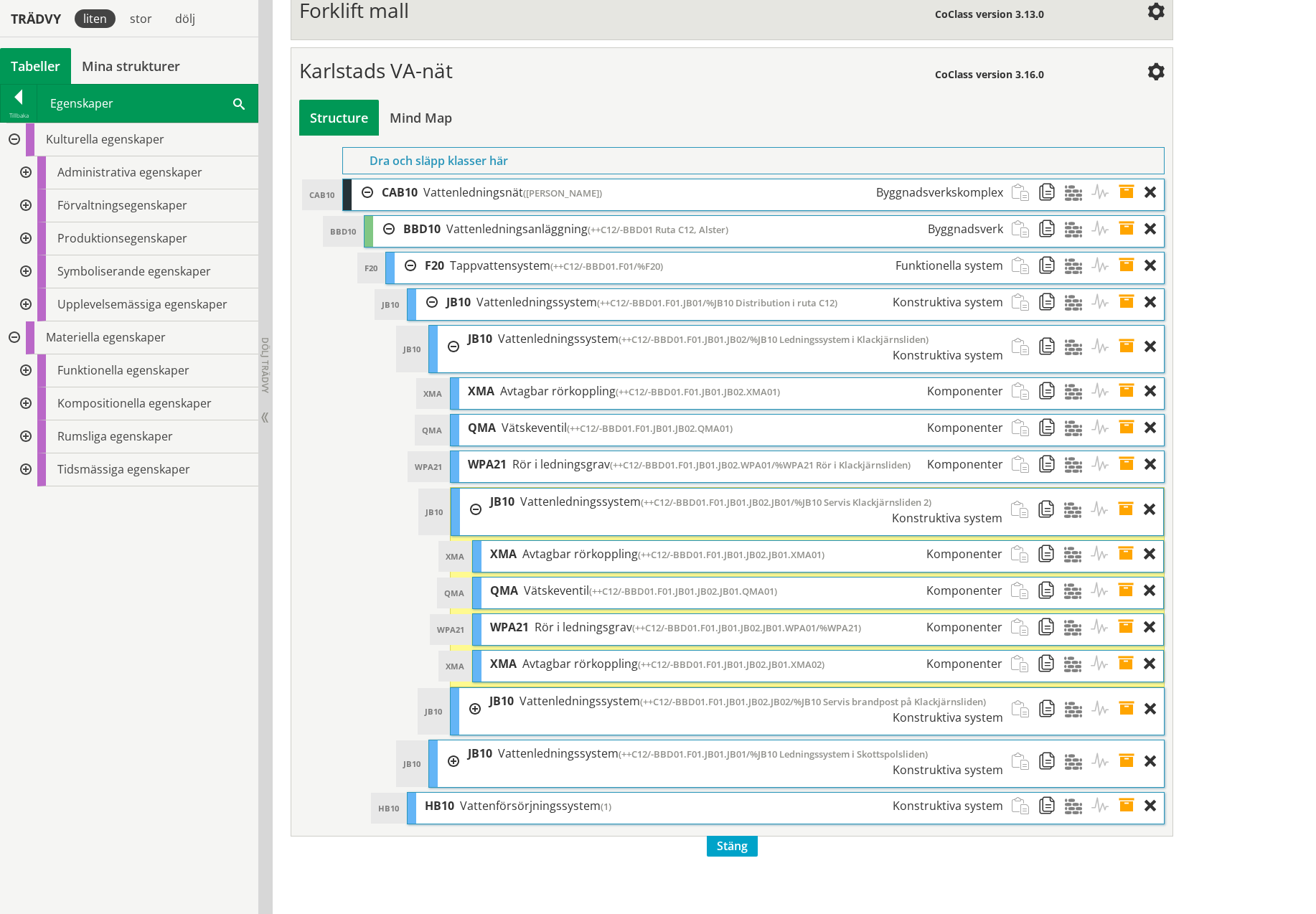
click at [329, 419] on ol "Dra och släpp klasser här CAB10 CAB10 Vattenledningsnät ([GEOGRAPHIC_DATA]) Byg…" at bounding box center [731, 486] width 865 height 677
click at [468, 383] on span "XMA" at bounding box center [481, 391] width 27 height 16
click at [475, 489] on div at bounding box center [471, 510] width 22 height 42
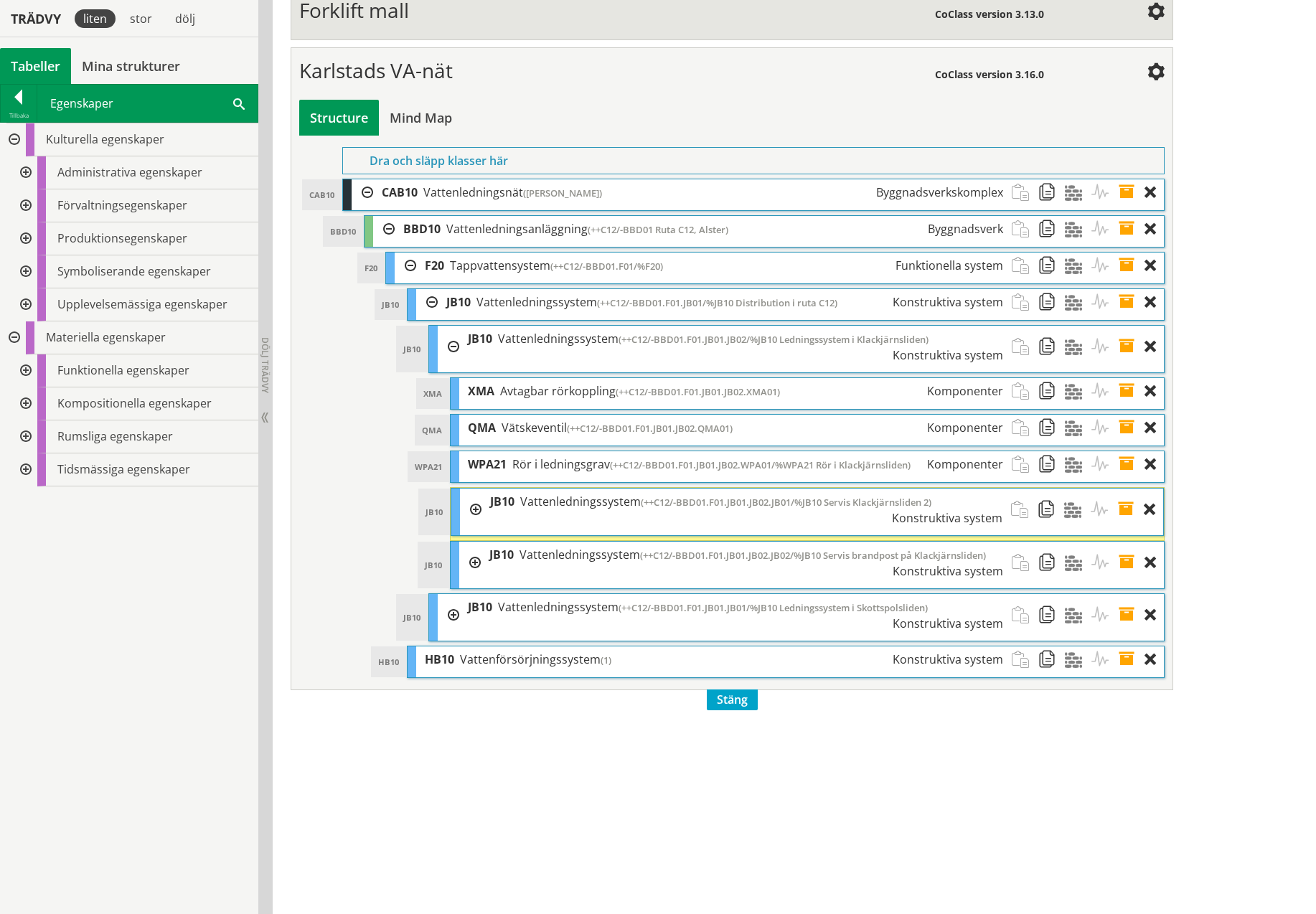
click at [506, 541] on div "JB10 Vattenledningssystem (++C12/-BBD01.F01.JB01.JB02.JB02/%JB10 Servis brandpo…" at bounding box center [746, 562] width 531 height 42
click at [352, 100] on div "Structure" at bounding box center [339, 118] width 80 height 36
click at [366, 179] on div at bounding box center [362, 192] width 22 height 27
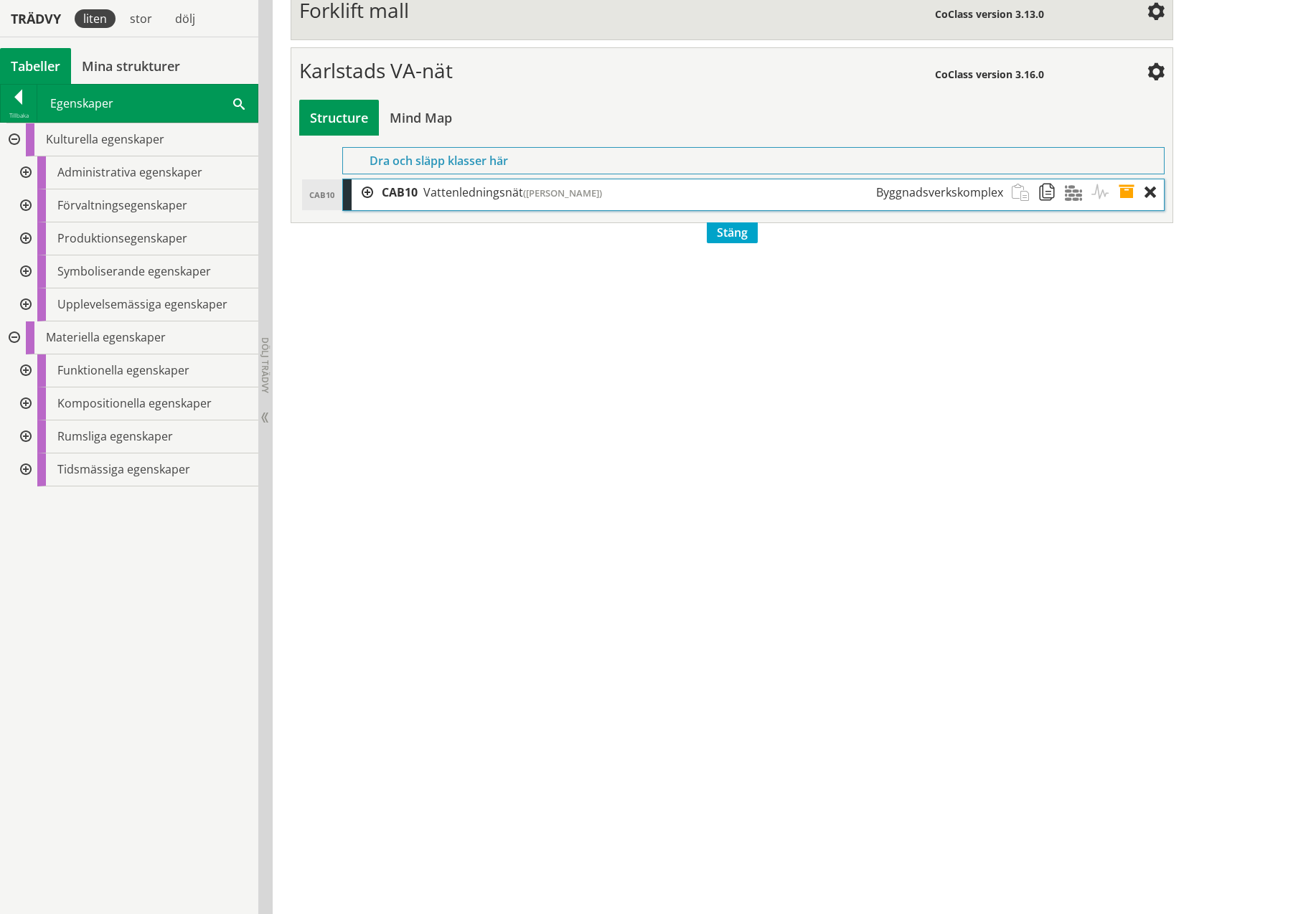
click at [366, 179] on div at bounding box center [362, 192] width 22 height 27
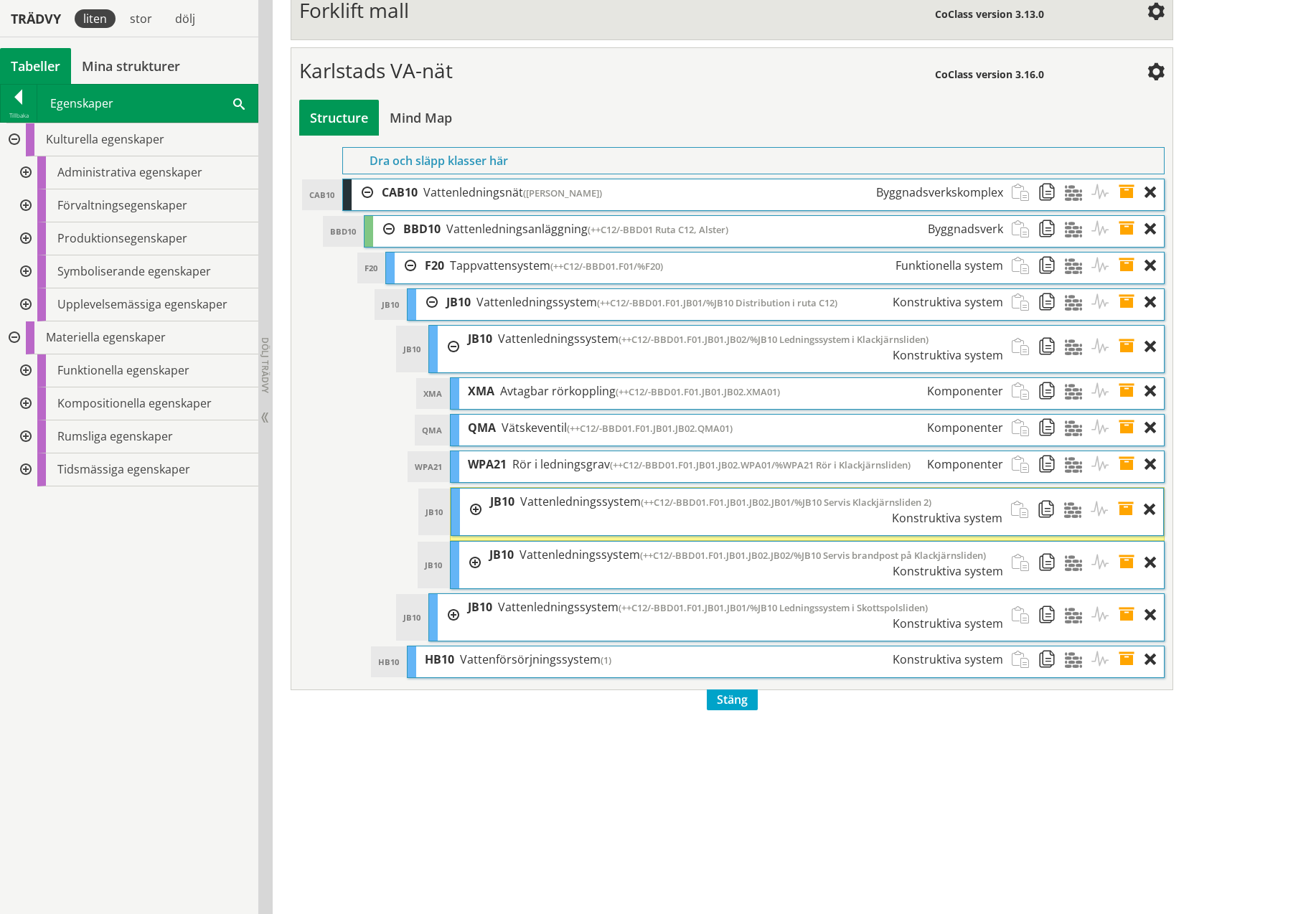
click at [479, 489] on div at bounding box center [471, 510] width 22 height 42
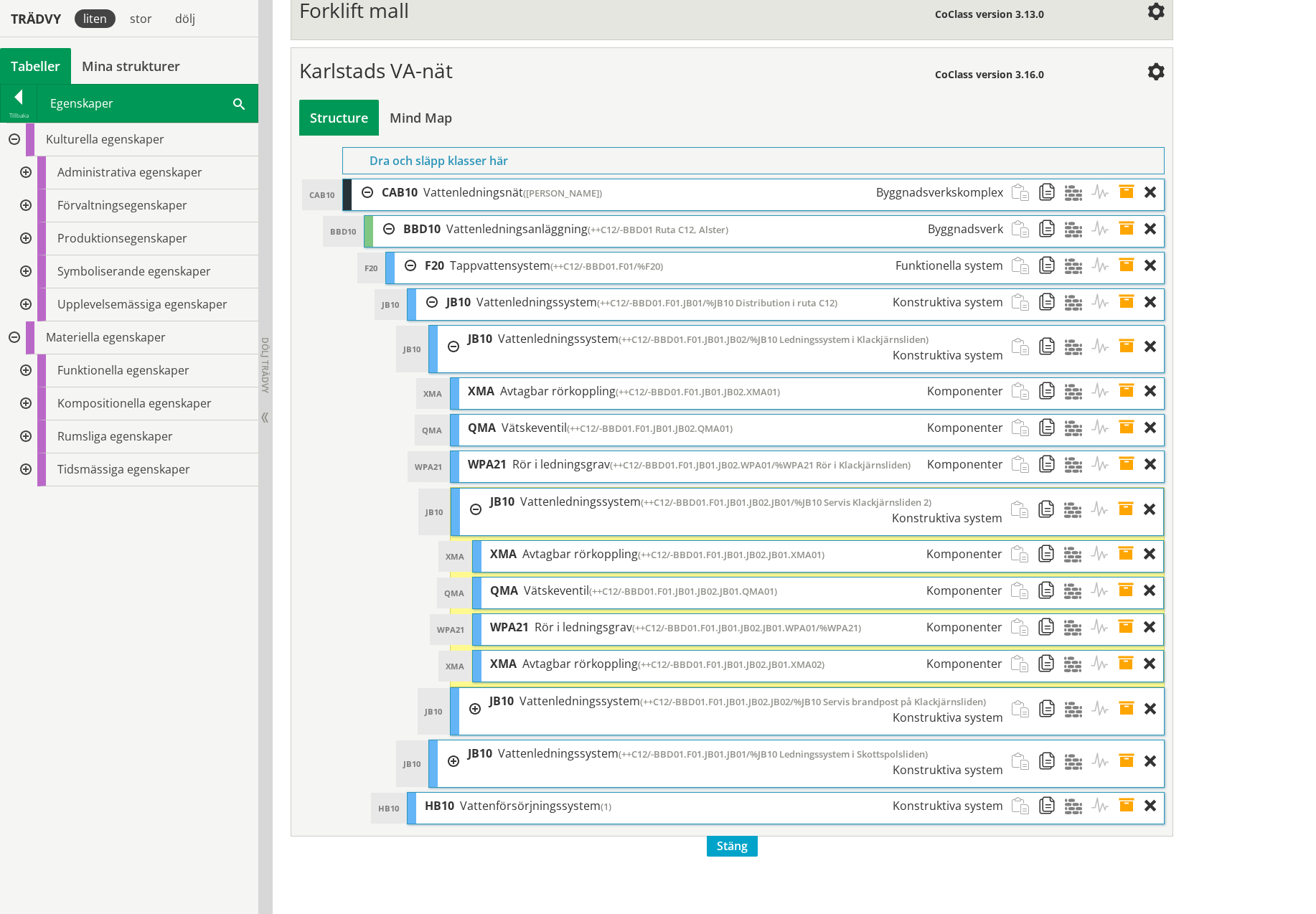
click at [1124, 577] on span at bounding box center [1130, 590] width 27 height 27
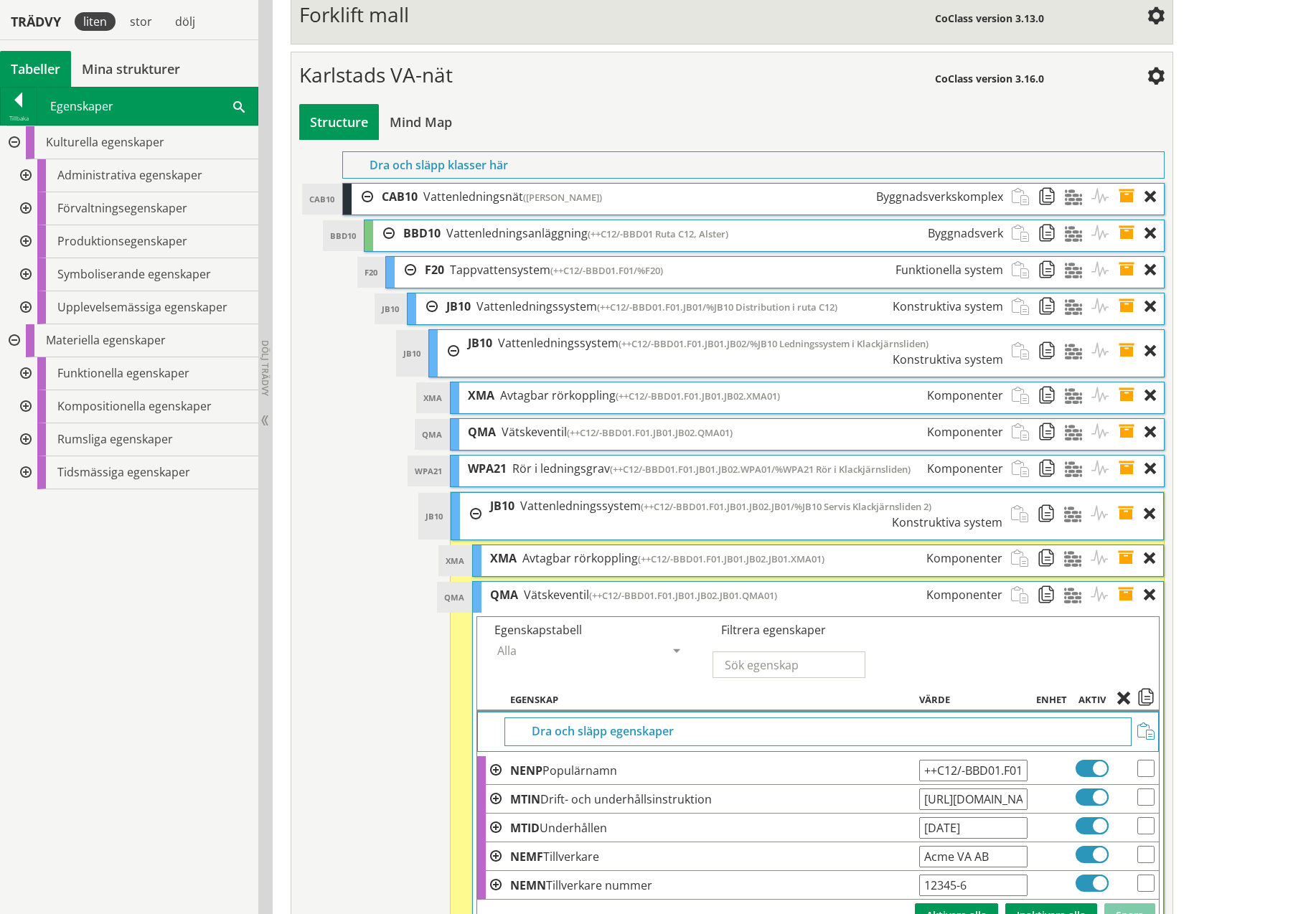
scroll to position [5945, 0]
